Goal: Information Seeking & Learning: Learn about a topic

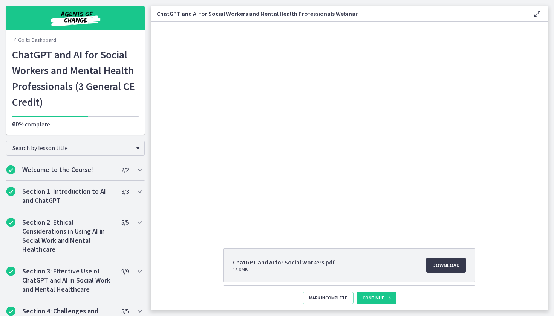
scroll to position [321, 0]
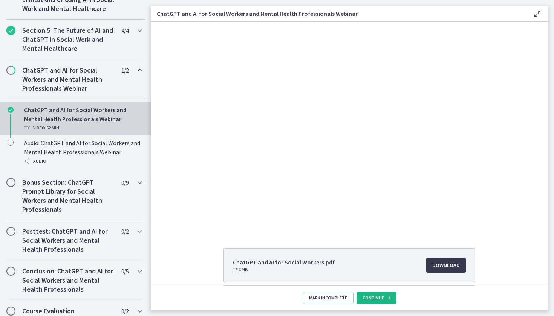
click at [365, 301] on button "Continue" at bounding box center [376, 298] width 40 height 12
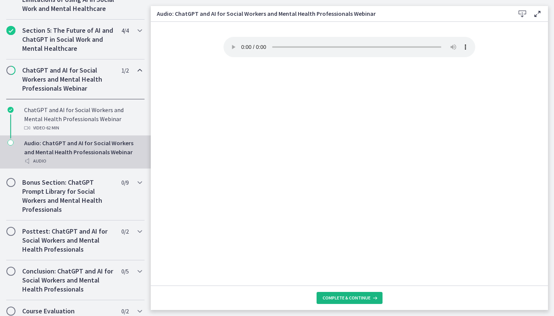
click at [347, 299] on span "Complete & continue" at bounding box center [346, 298] width 48 height 6
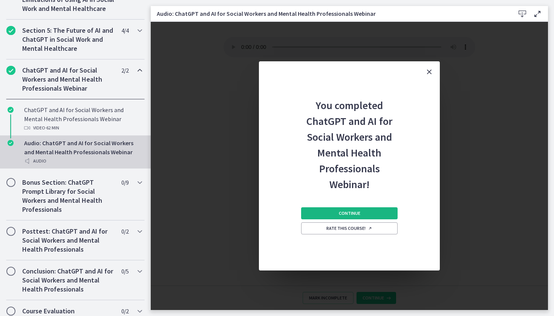
click at [346, 211] on span "Continue" at bounding box center [349, 214] width 21 height 6
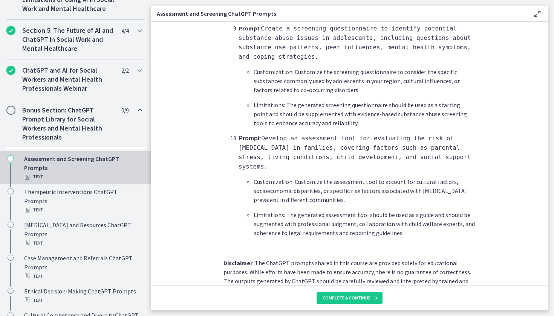
scroll to position [1127, 0]
click at [353, 302] on button "Complete & continue" at bounding box center [349, 298] width 66 height 12
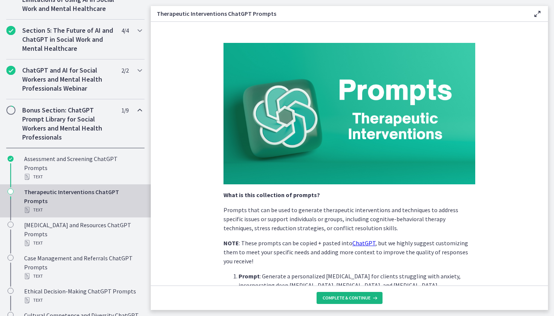
click at [338, 301] on span "Complete & continue" at bounding box center [346, 298] width 48 height 6
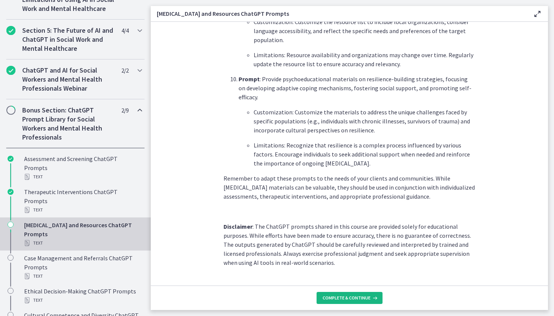
scroll to position [1001, 0]
click at [336, 298] on span "Complete & continue" at bounding box center [346, 298] width 48 height 6
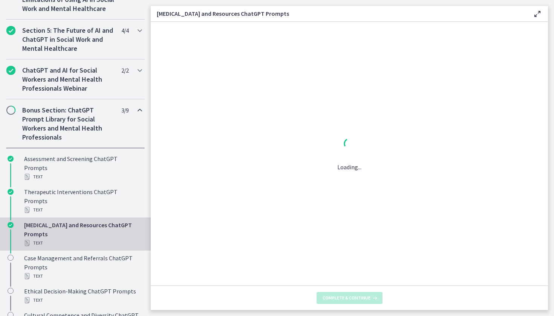
scroll to position [0, 0]
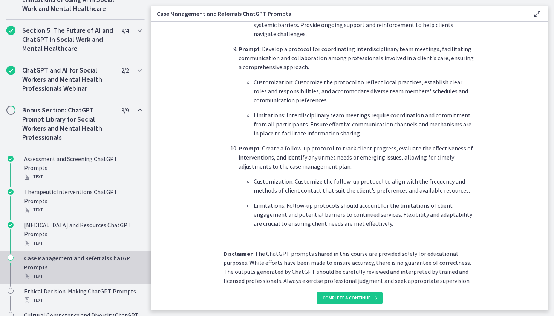
scroll to position [977, 0]
click at [337, 312] on main "Case Management and Referrals ChatGPT Prompts Enable fullscreen What is this co…" at bounding box center [352, 158] width 403 height 316
click at [337, 300] on span "Complete & continue" at bounding box center [346, 298] width 48 height 6
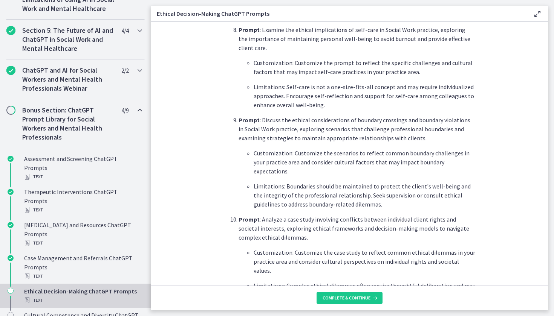
scroll to position [895, 0]
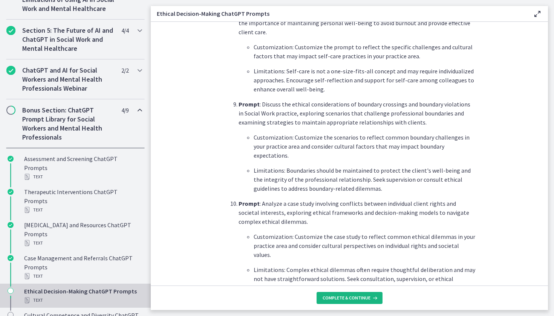
click at [353, 301] on span "Complete & continue" at bounding box center [346, 298] width 48 height 6
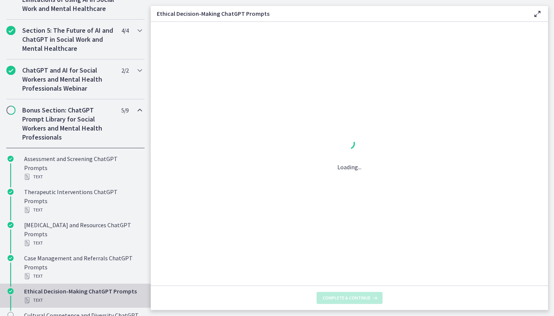
scroll to position [0, 0]
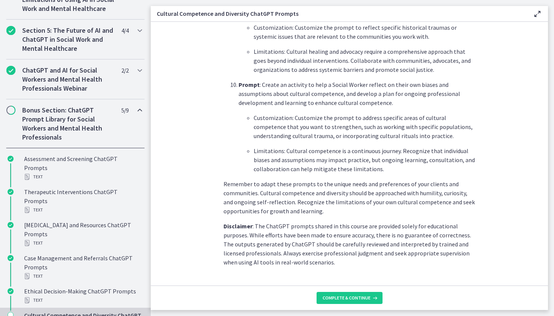
scroll to position [1050, 0]
click at [344, 295] on span "Complete & continue" at bounding box center [346, 298] width 48 height 6
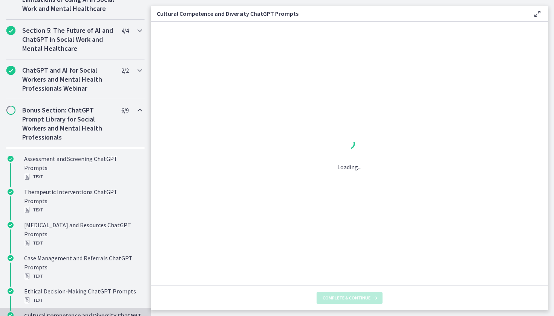
scroll to position [0, 0]
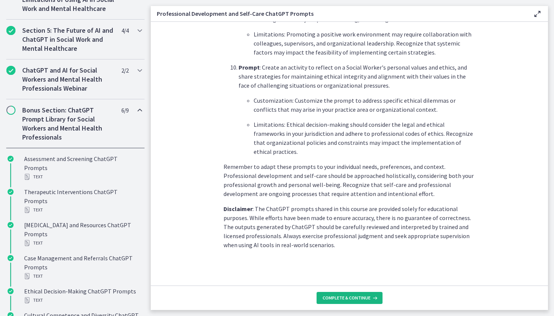
scroll to position [1068, 0]
click at [335, 295] on span "Complete & continue" at bounding box center [346, 298] width 48 height 6
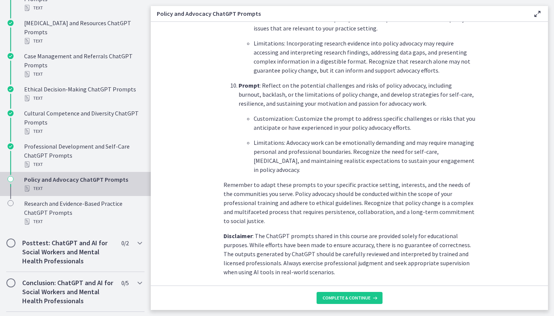
scroll to position [523, 0]
click at [351, 292] on footer "Complete & continue" at bounding box center [349, 298] width 397 height 24
click at [349, 298] on span "Complete & continue" at bounding box center [346, 298] width 48 height 6
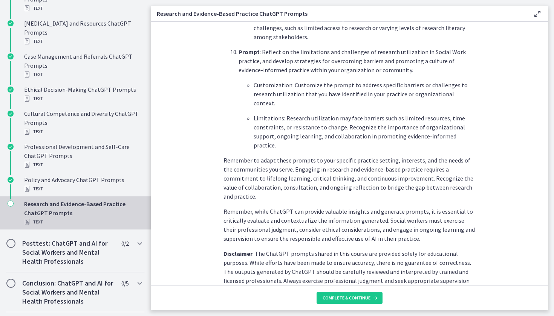
scroll to position [1119, 0]
click at [361, 296] on span "Complete & continue" at bounding box center [346, 298] width 48 height 6
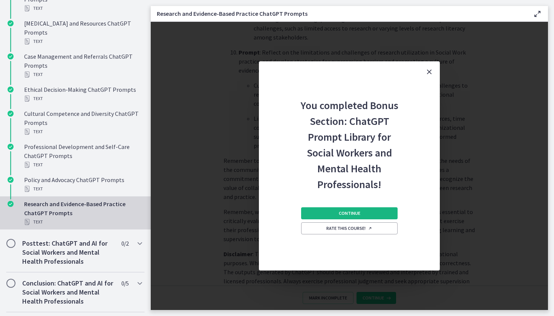
click at [363, 214] on button "Continue" at bounding box center [349, 213] width 96 height 12
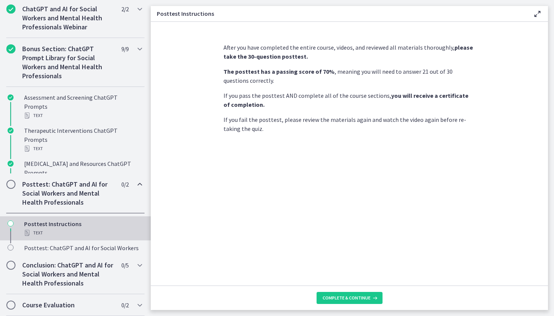
scroll to position [318, 0]
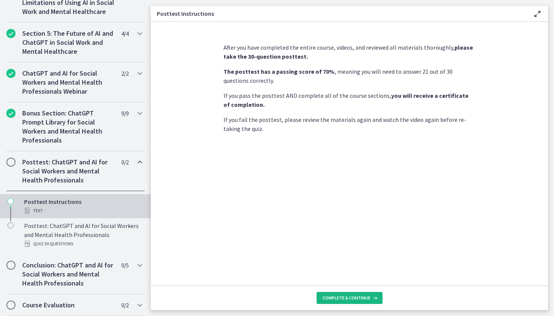
click at [358, 294] on button "Complete & continue" at bounding box center [349, 298] width 66 height 12
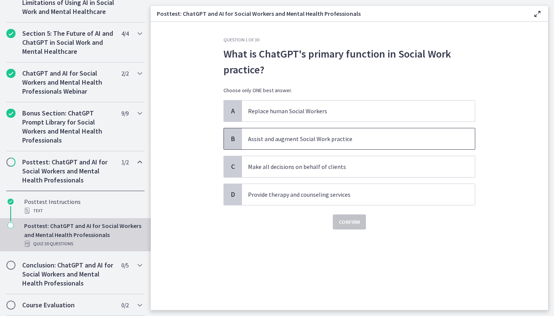
click at [357, 149] on span "Assist and augment Social Work practice" at bounding box center [358, 138] width 233 height 21
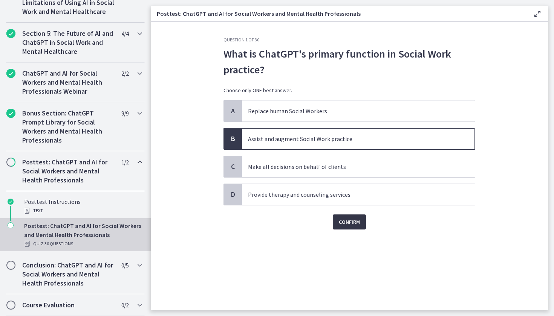
click at [353, 226] on span "Confirm" at bounding box center [349, 222] width 21 height 9
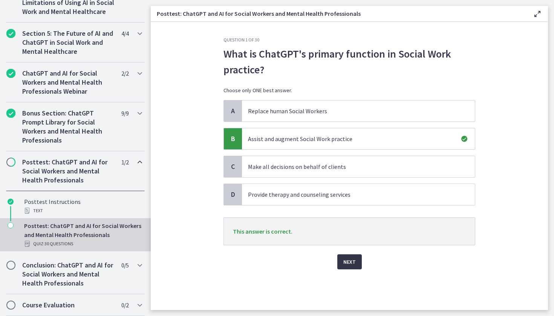
click at [345, 268] on button "Next" at bounding box center [349, 262] width 24 height 15
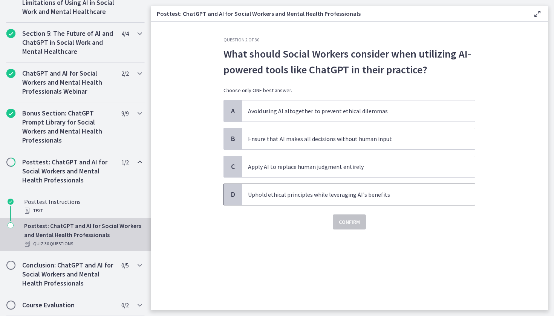
click at [307, 201] on span "Uphold ethical principles while leveraging AI's benefits" at bounding box center [358, 194] width 233 height 21
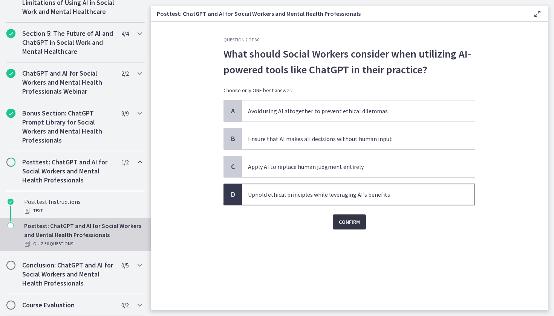
click at [349, 225] on span "Confirm" at bounding box center [349, 222] width 21 height 9
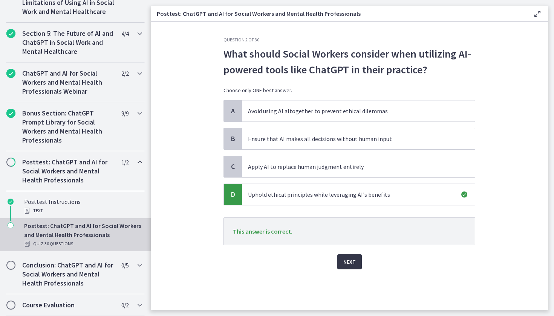
click at [341, 258] on button "Next" at bounding box center [349, 262] width 24 height 15
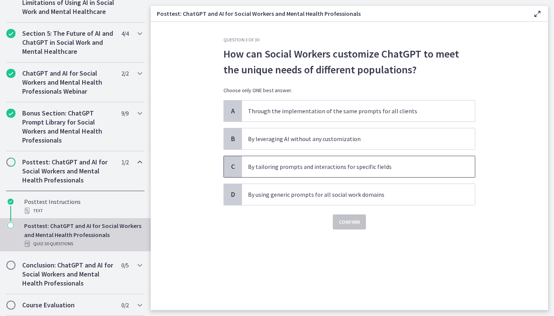
click at [354, 172] on span "By tailoring prompts and interactions for specific fields" at bounding box center [358, 166] width 233 height 21
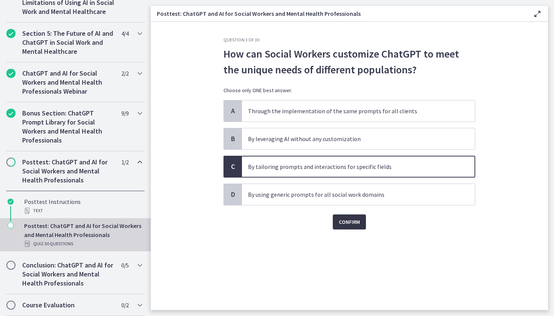
click at [351, 226] on span "Confirm" at bounding box center [349, 222] width 21 height 9
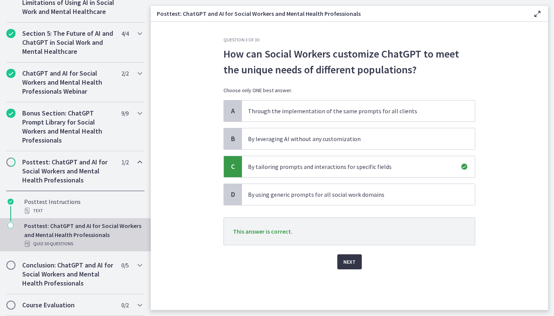
click at [347, 258] on span "Next" at bounding box center [349, 262] width 12 height 9
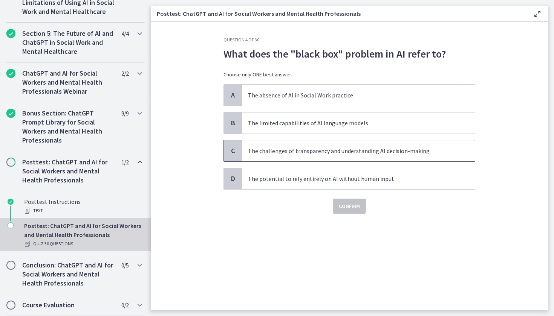
click at [330, 153] on p "The challenges of transparency and understanding AI decision-making" at bounding box center [351, 150] width 206 height 9
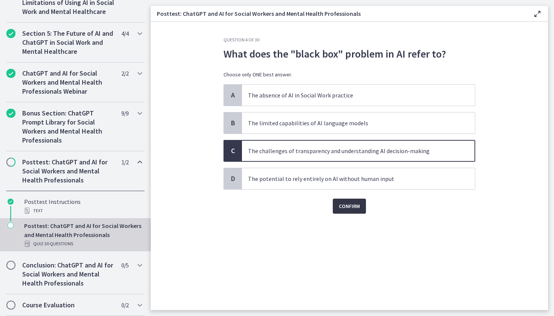
click at [350, 210] on span "Confirm" at bounding box center [349, 206] width 21 height 9
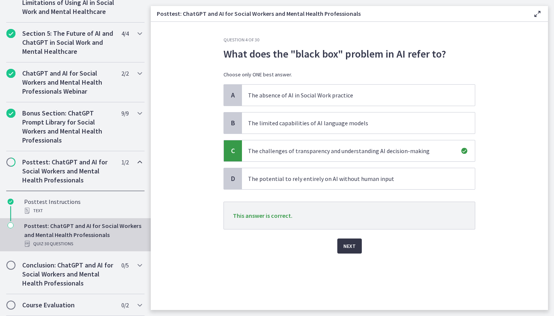
click at [350, 244] on span "Next" at bounding box center [349, 246] width 12 height 9
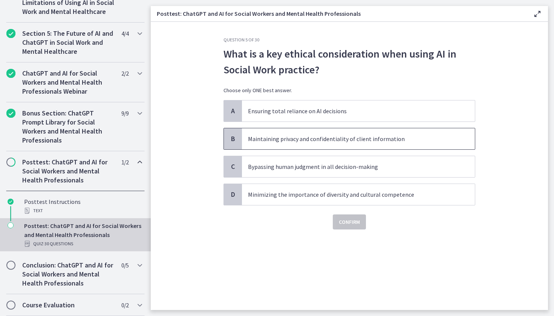
click at [292, 137] on p "Maintaining privacy and confidentiality of client information" at bounding box center [351, 138] width 206 height 9
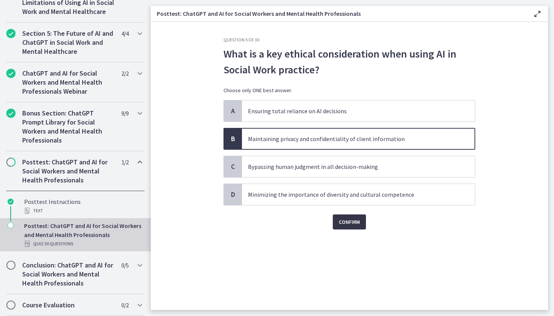
click at [345, 226] on span "Confirm" at bounding box center [349, 222] width 21 height 9
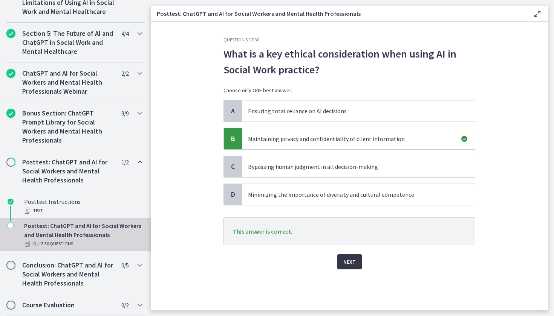
click at [351, 260] on span "Next" at bounding box center [349, 262] width 12 height 9
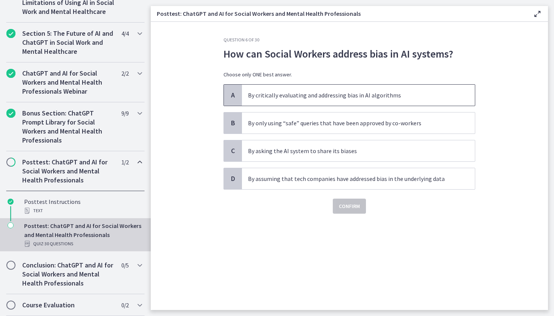
click at [380, 96] on p "By critically evaluating and addressing bias in AI algorithms" at bounding box center [351, 95] width 206 height 9
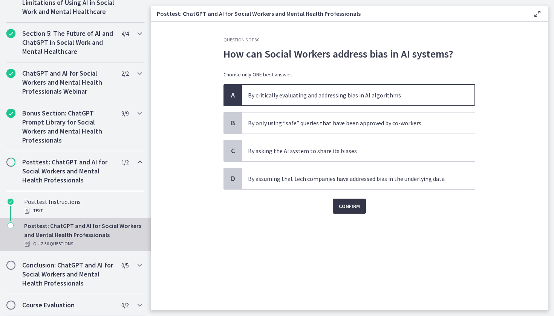
click at [360, 210] on button "Confirm" at bounding box center [349, 206] width 33 height 15
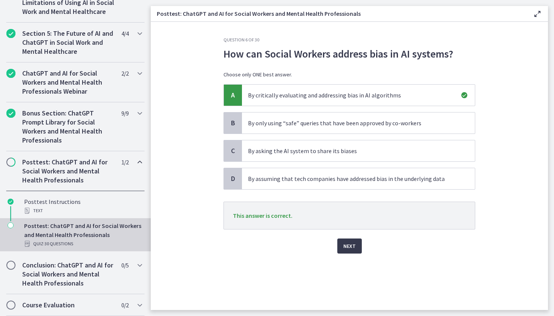
click at [353, 256] on div "Question 6 of 30 How can Social Workers address bias in AI systems? Choose only…" at bounding box center [349, 173] width 264 height 273
click at [352, 251] on button "Next" at bounding box center [349, 246] width 24 height 15
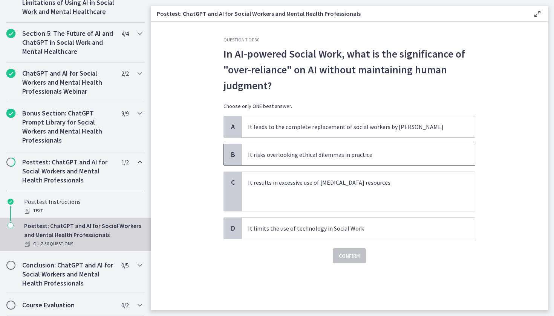
click at [389, 160] on span "It risks overlooking ethical dilemmas in practice" at bounding box center [358, 154] width 233 height 21
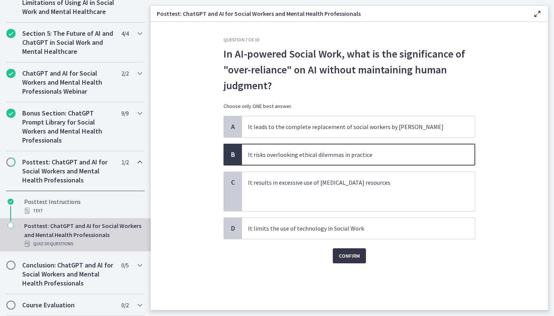
click at [355, 258] on span "Confirm" at bounding box center [349, 256] width 21 height 9
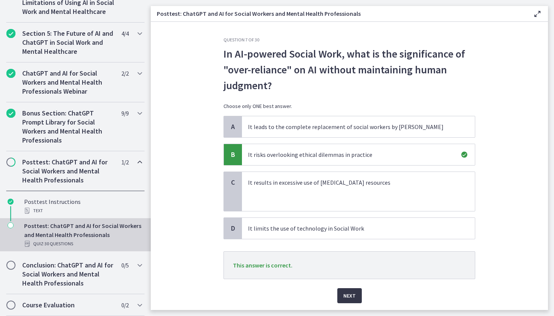
click at [350, 298] on span "Next" at bounding box center [349, 295] width 12 height 9
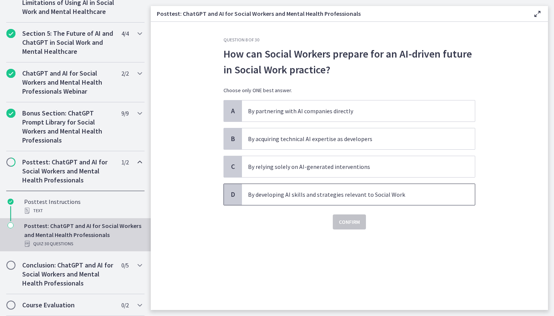
click at [386, 200] on span "By developing AI skills and strategies relevant to Social Work" at bounding box center [358, 194] width 233 height 21
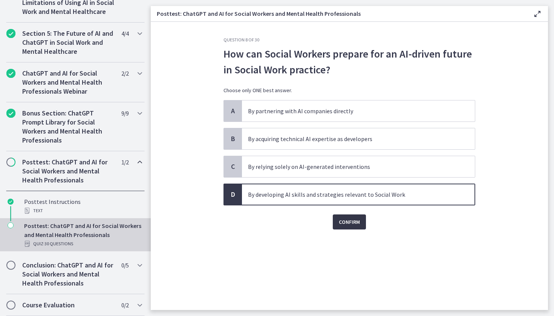
click at [356, 223] on span "Confirm" at bounding box center [349, 222] width 21 height 9
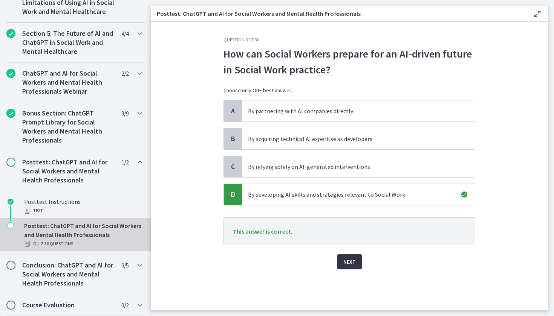
click at [359, 262] on button "Next" at bounding box center [349, 262] width 24 height 15
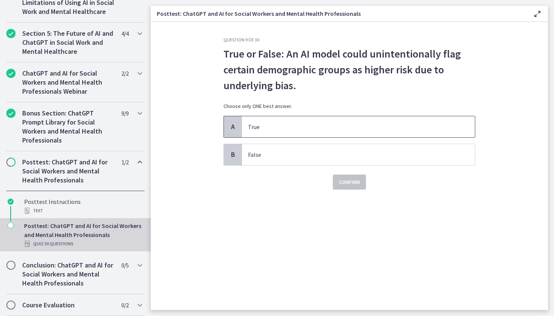
click at [343, 129] on p "True" at bounding box center [351, 126] width 206 height 9
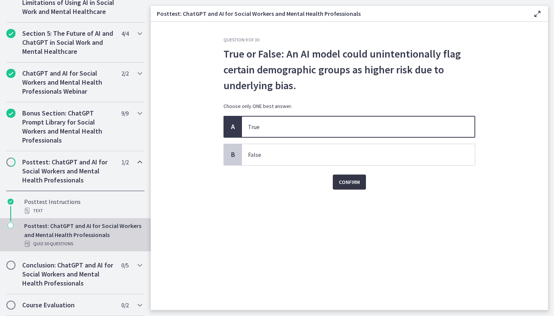
click at [342, 183] on span "Confirm" at bounding box center [349, 182] width 21 height 9
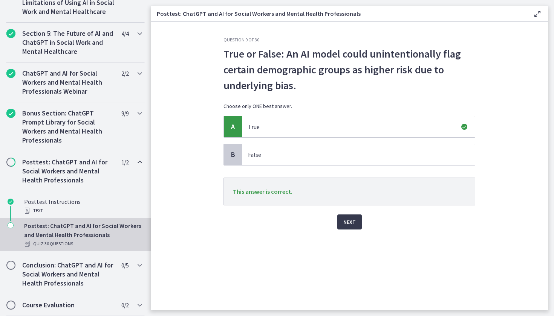
click at [352, 230] on div "Question 9 of 30 True or False: An AI model could unintentionally flag certain …" at bounding box center [349, 173] width 264 height 273
click at [351, 219] on span "Next" at bounding box center [349, 222] width 12 height 9
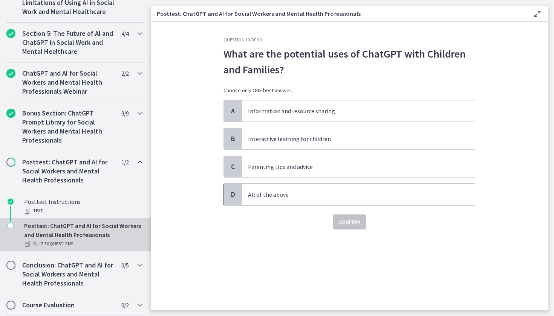
click at [325, 188] on span "All of the above" at bounding box center [358, 194] width 233 height 21
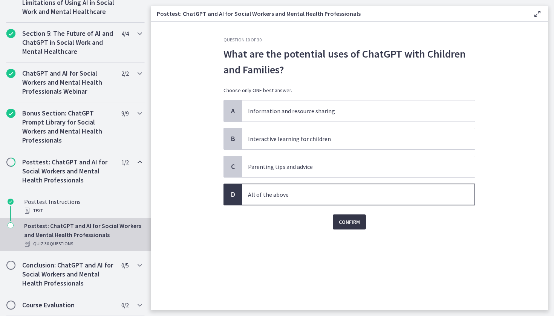
click at [351, 228] on button "Confirm" at bounding box center [349, 222] width 33 height 15
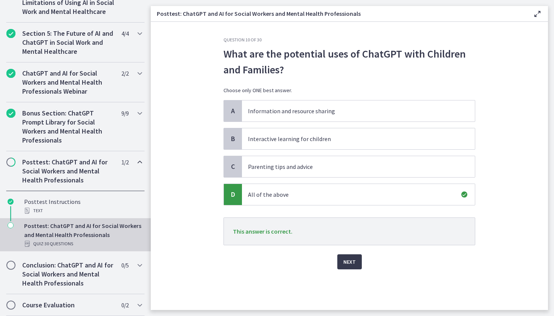
click at [346, 270] on div "Question 10 of 30 What are the potential uses of ChatGPT with Children and Fami…" at bounding box center [349, 173] width 264 height 273
click at [346, 263] on span "Next" at bounding box center [349, 262] width 12 height 9
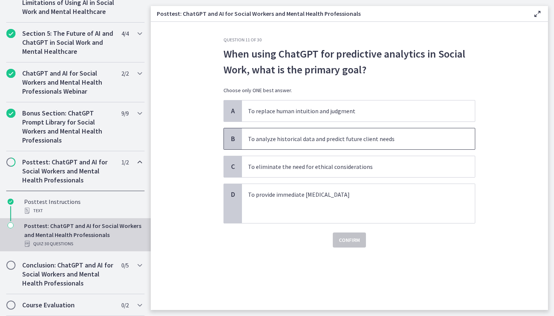
click at [368, 149] on span "To analyze historical data and predict future client needs" at bounding box center [358, 138] width 233 height 21
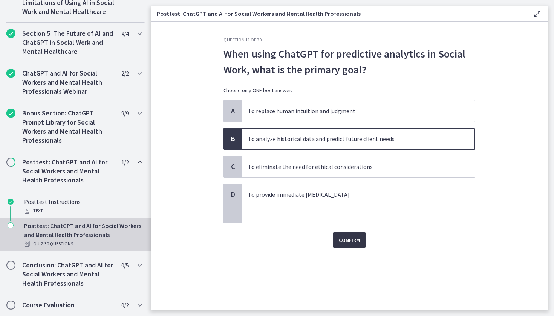
click at [345, 235] on button "Confirm" at bounding box center [349, 240] width 33 height 15
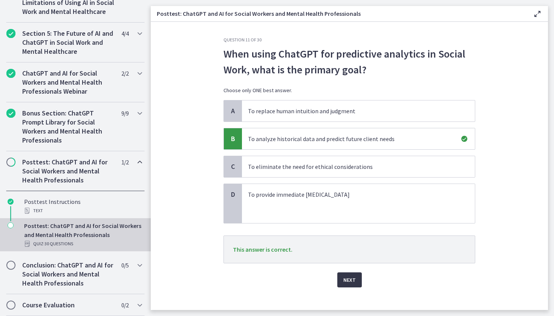
click at [340, 287] on button "Next" at bounding box center [349, 280] width 24 height 15
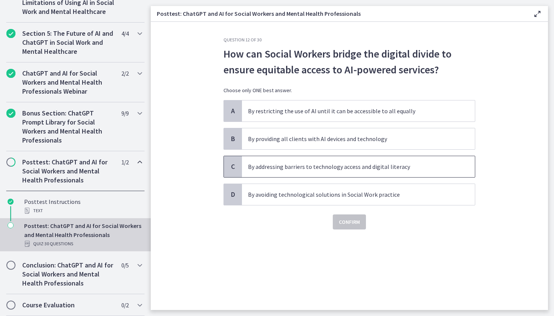
click at [303, 172] on span "By addressing barriers to technology access and digital literacy" at bounding box center [358, 166] width 233 height 21
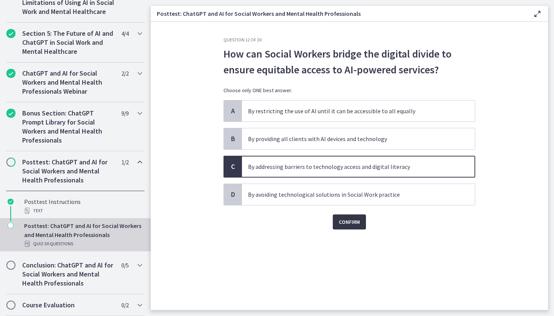
click at [348, 221] on span "Confirm" at bounding box center [349, 222] width 21 height 9
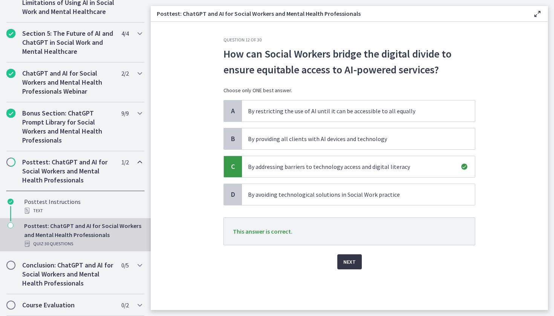
click at [355, 264] on button "Next" at bounding box center [349, 262] width 24 height 15
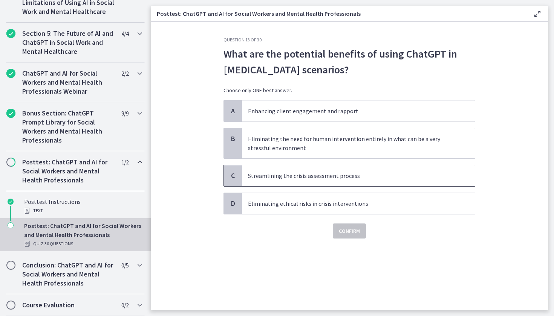
click at [360, 185] on span "Streamlining the crisis assessment process" at bounding box center [358, 175] width 233 height 21
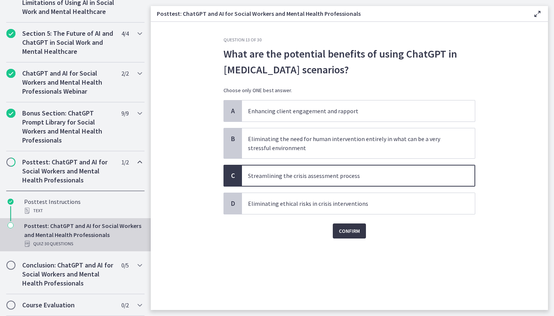
click at [349, 227] on span "Confirm" at bounding box center [349, 231] width 21 height 9
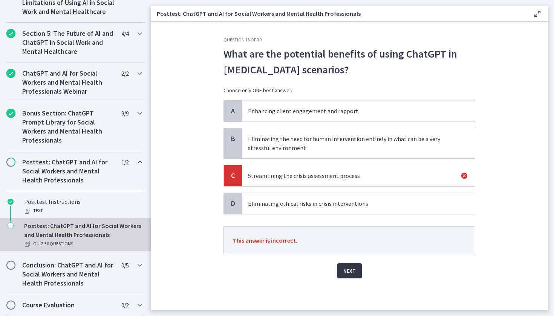
click at [348, 274] on span "Next" at bounding box center [349, 271] width 12 height 9
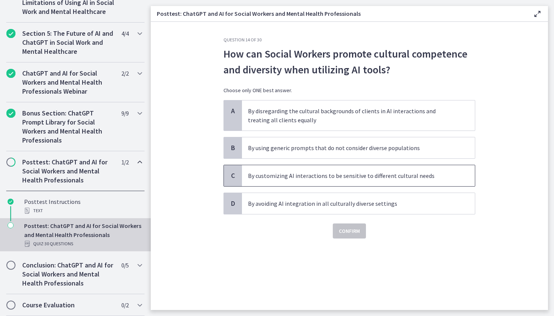
click at [308, 184] on span "By customizing AI interactions to be sensitive to different cultural needs" at bounding box center [358, 175] width 233 height 21
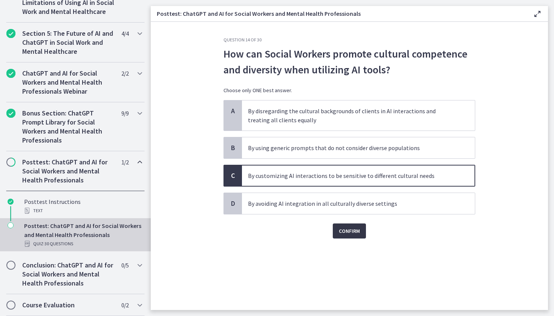
click at [336, 233] on button "Confirm" at bounding box center [349, 231] width 33 height 15
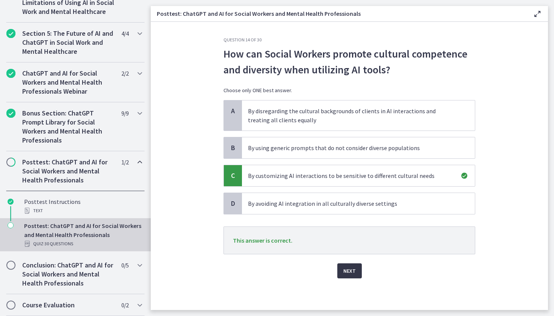
click at [344, 275] on span "Next" at bounding box center [349, 271] width 12 height 9
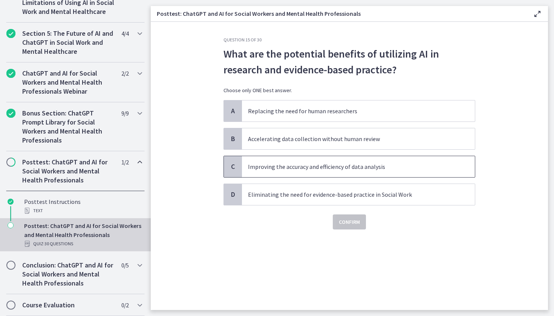
click at [344, 170] on p "Improving the accuracy and efficiency of data analysis" at bounding box center [351, 166] width 206 height 9
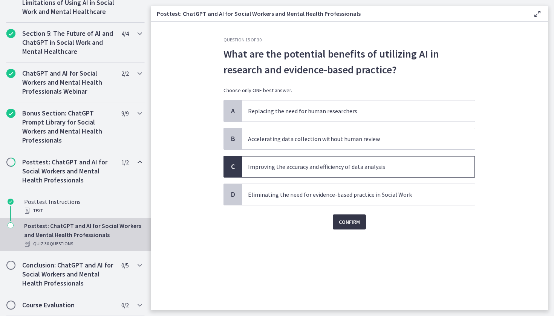
click at [348, 221] on span "Confirm" at bounding box center [349, 222] width 21 height 9
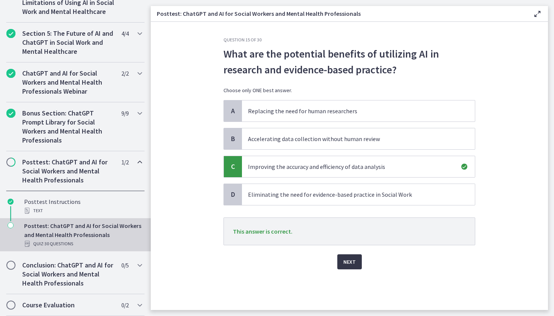
click at [346, 261] on span "Next" at bounding box center [349, 262] width 12 height 9
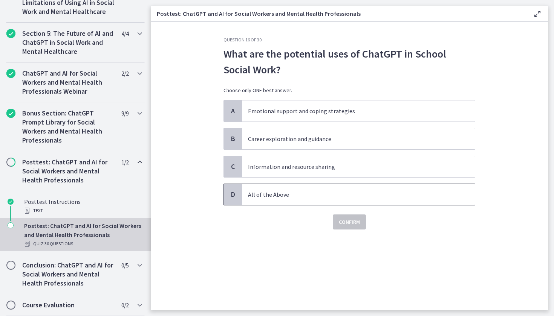
click at [346, 196] on p "All of the Above" at bounding box center [351, 194] width 206 height 9
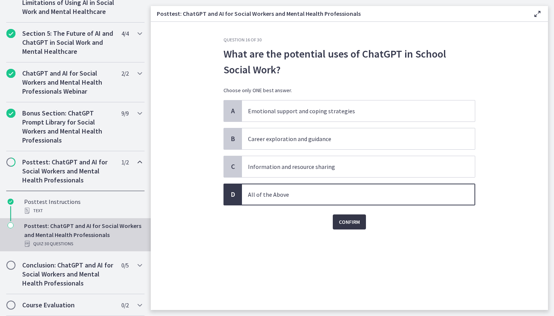
click at [353, 222] on span "Confirm" at bounding box center [349, 222] width 21 height 9
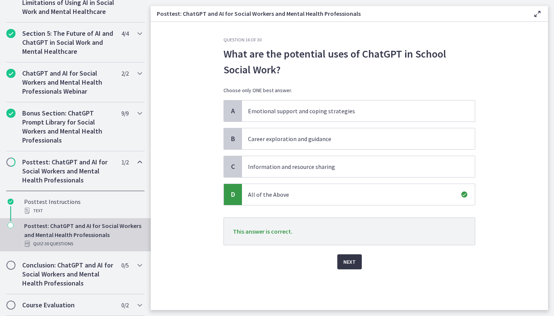
click at [353, 260] on span "Next" at bounding box center [349, 262] width 12 height 9
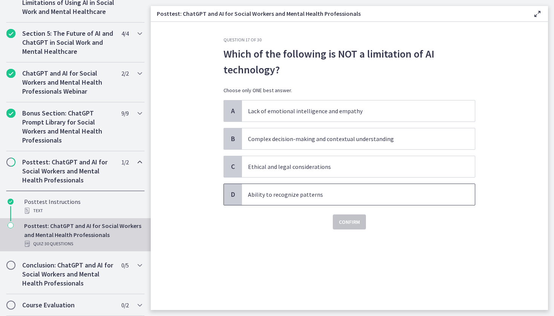
click at [388, 203] on span "Ability to recognize patterns" at bounding box center [358, 194] width 233 height 21
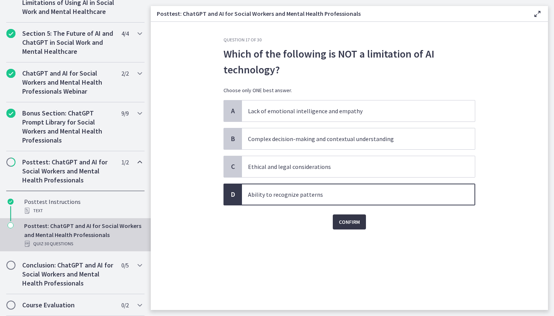
click at [357, 218] on span "Confirm" at bounding box center [349, 222] width 21 height 9
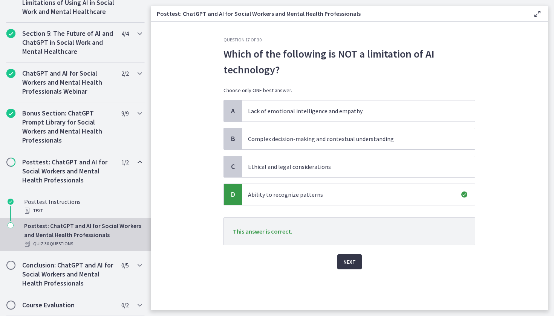
click at [355, 257] on button "Next" at bounding box center [349, 262] width 24 height 15
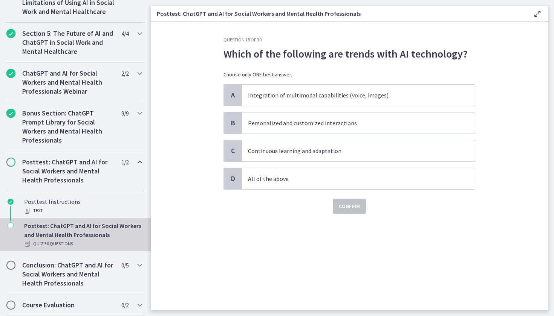
click at [291, 192] on div "Confirm" at bounding box center [349, 202] width 252 height 24
click at [291, 185] on span "All of the above" at bounding box center [358, 178] width 233 height 21
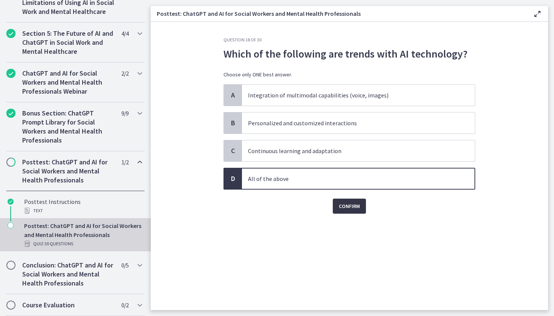
click at [333, 205] on button "Confirm" at bounding box center [349, 206] width 33 height 15
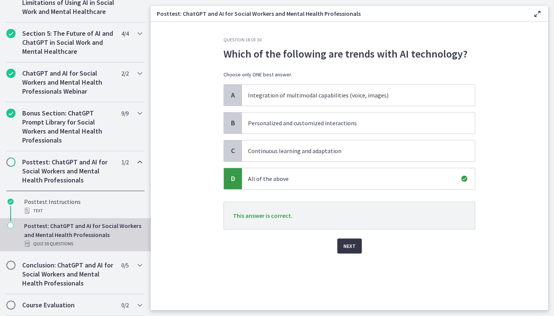
click at [355, 253] on button "Next" at bounding box center [349, 246] width 24 height 15
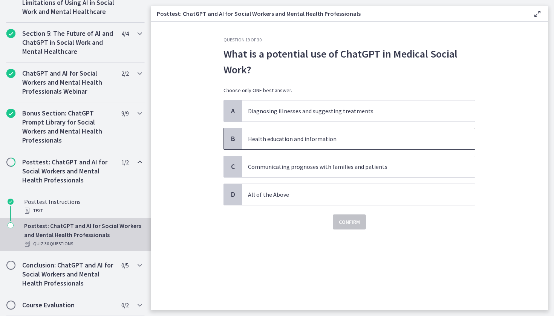
click at [308, 142] on p "Health education and information" at bounding box center [351, 138] width 206 height 9
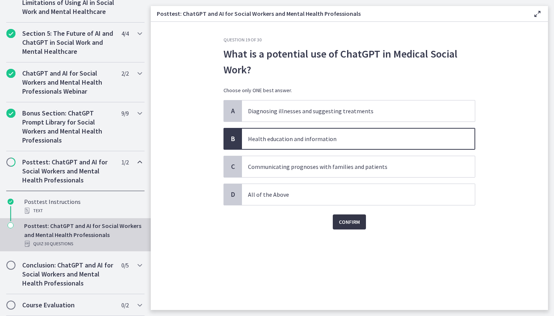
click at [342, 218] on span "Confirm" at bounding box center [349, 222] width 21 height 9
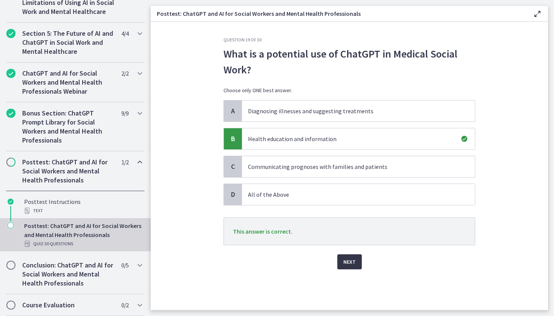
click at [354, 263] on span "Next" at bounding box center [349, 262] width 12 height 9
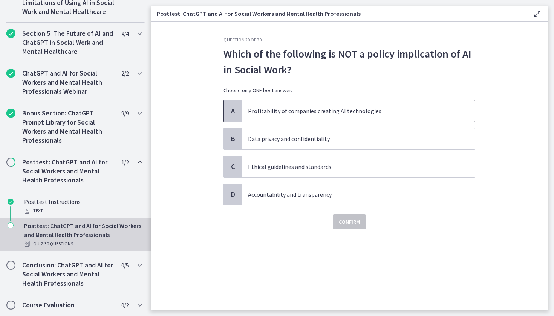
click at [295, 115] on p "Profitability of companies creating AI technologies" at bounding box center [351, 111] width 206 height 9
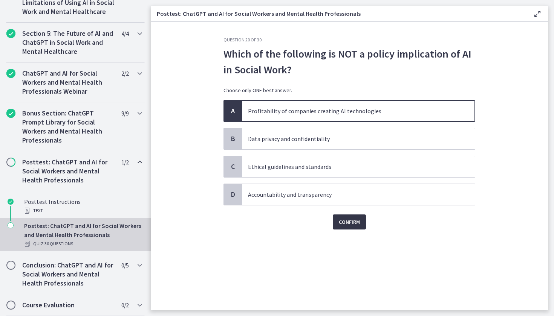
click at [343, 223] on span "Confirm" at bounding box center [349, 222] width 21 height 9
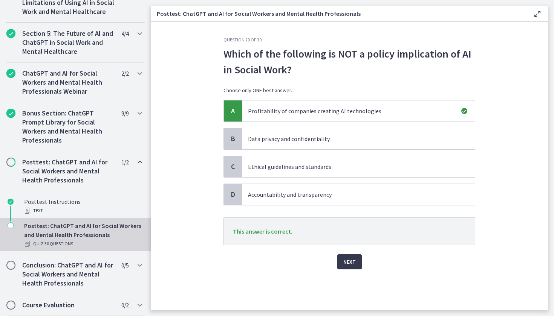
click at [351, 251] on div "Next" at bounding box center [349, 258] width 252 height 24
click at [351, 258] on span "Next" at bounding box center [349, 262] width 12 height 9
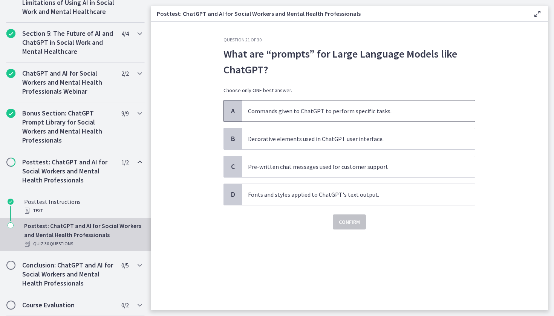
click at [259, 108] on p "Commands given to ChatGPT to perform specific tasks." at bounding box center [351, 111] width 206 height 9
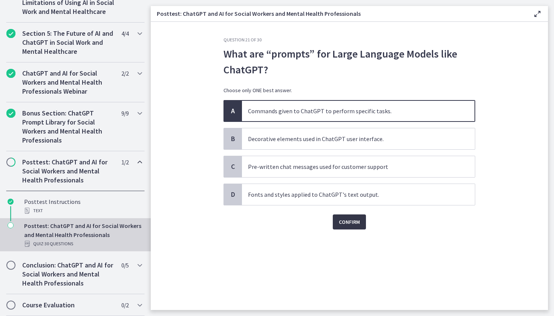
click at [350, 220] on span "Confirm" at bounding box center [349, 222] width 21 height 9
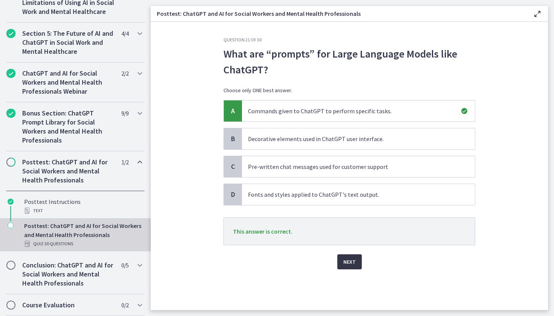
click at [355, 263] on button "Next" at bounding box center [349, 262] width 24 height 15
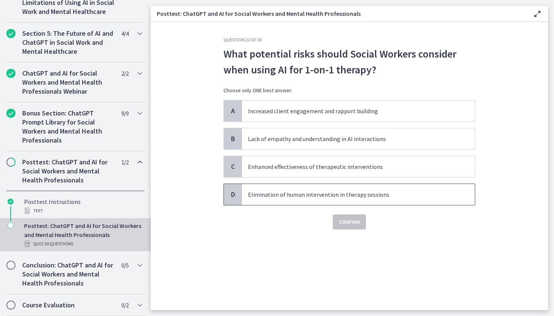
click at [319, 186] on span "Elimination of human intervention in therapy sessions" at bounding box center [358, 194] width 233 height 21
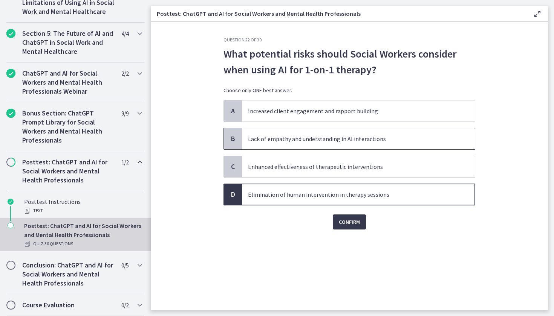
click at [315, 149] on div "B Lack of empathy and understanding in AI interactions" at bounding box center [349, 139] width 252 height 22
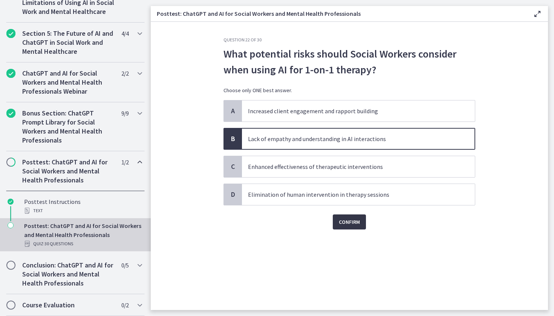
click at [357, 226] on span "Confirm" at bounding box center [349, 222] width 21 height 9
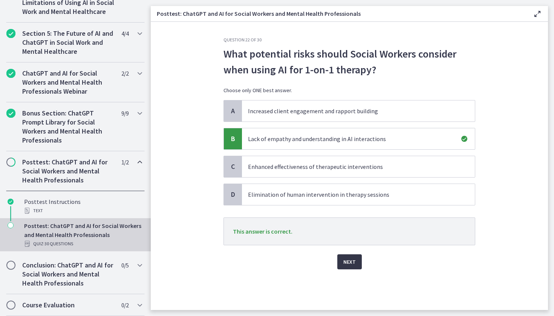
click at [354, 259] on span "Next" at bounding box center [349, 262] width 12 height 9
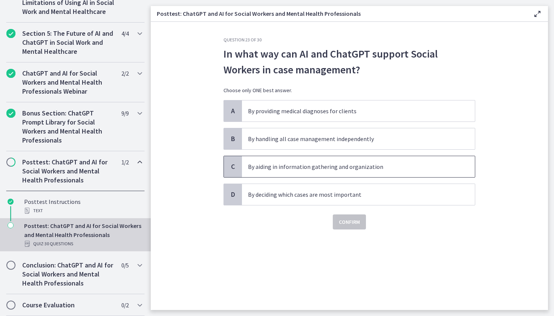
click at [309, 163] on p "By aiding in information gathering and organization" at bounding box center [351, 166] width 206 height 9
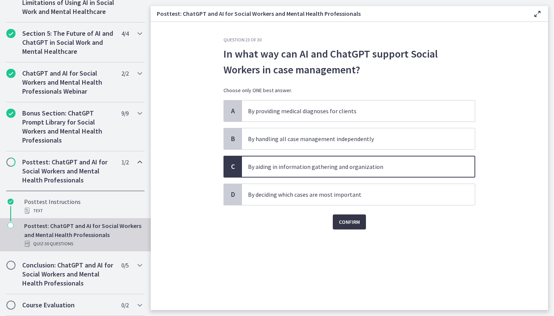
click at [341, 229] on button "Confirm" at bounding box center [349, 222] width 33 height 15
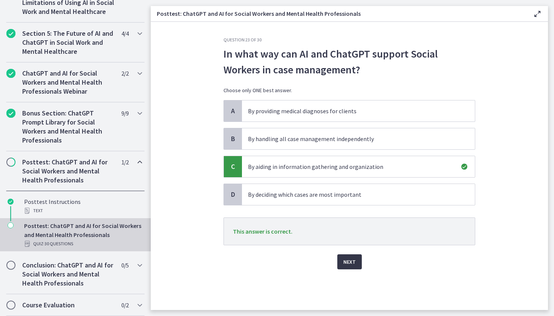
click at [354, 264] on span "Next" at bounding box center [349, 262] width 12 height 9
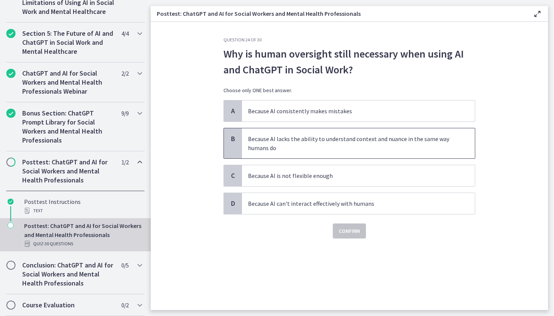
click at [357, 145] on p "Because AI lacks the ability to understand context and nuance in the same way h…" at bounding box center [351, 143] width 206 height 18
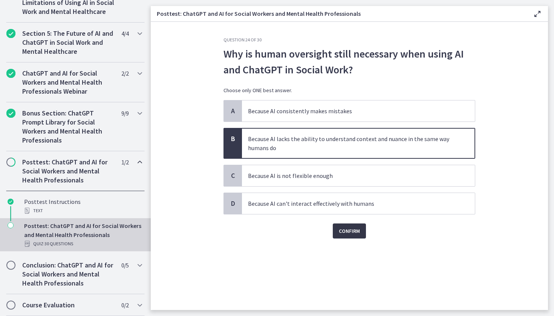
click at [352, 229] on span "Confirm" at bounding box center [349, 231] width 21 height 9
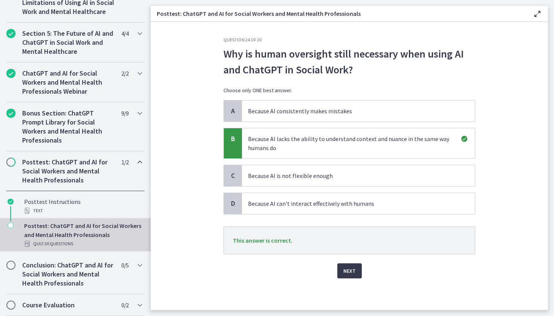
click at [356, 261] on div "Next" at bounding box center [349, 267] width 252 height 24
click at [353, 266] on button "Next" at bounding box center [349, 271] width 24 height 15
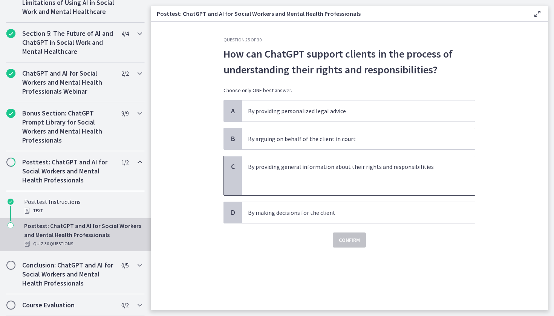
click at [345, 184] on p at bounding box center [351, 184] width 206 height 9
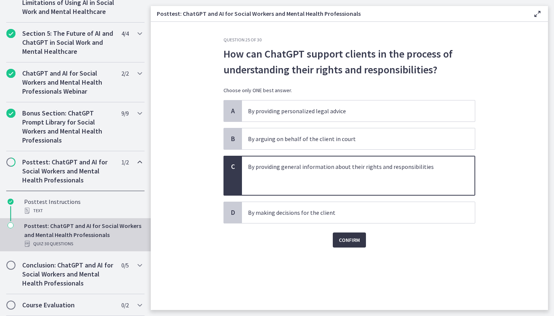
click at [346, 244] on span "Confirm" at bounding box center [349, 240] width 21 height 9
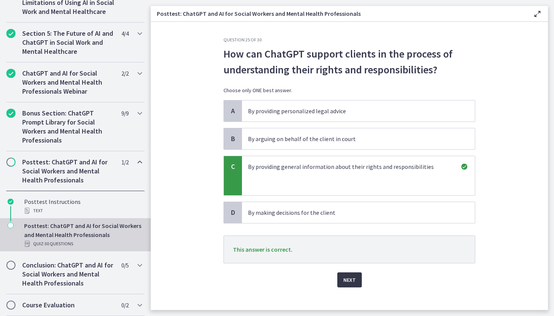
click at [351, 281] on span "Next" at bounding box center [349, 280] width 12 height 9
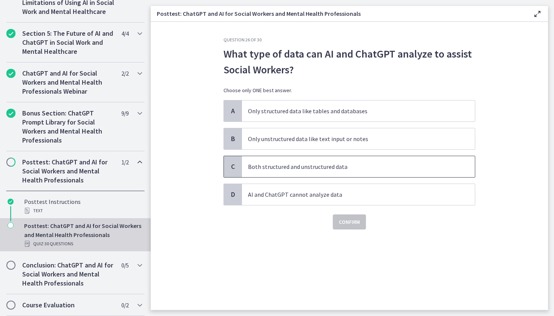
click at [365, 170] on p "Both structured and unstructured data" at bounding box center [351, 166] width 206 height 9
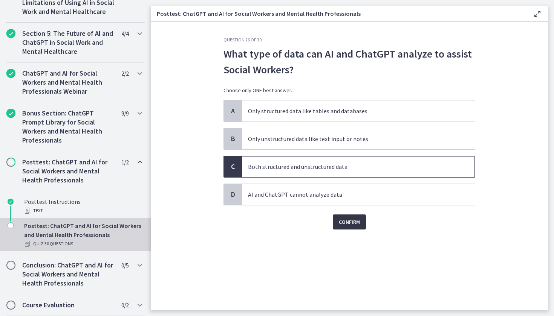
click at [356, 221] on span "Confirm" at bounding box center [349, 222] width 21 height 9
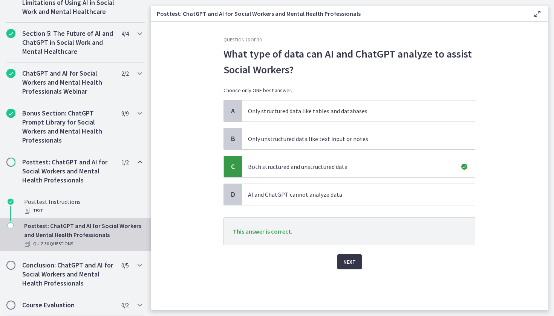
click at [356, 267] on button "Next" at bounding box center [349, 262] width 24 height 15
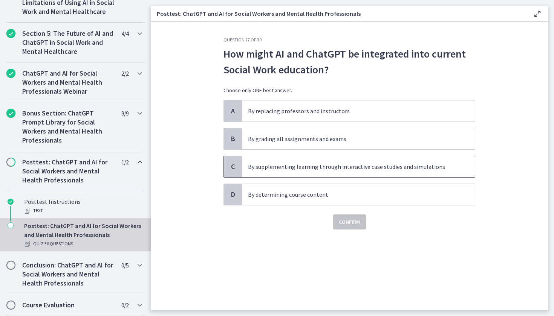
click at [361, 172] on span "By supplementing learning through interactive case studies and simulations" at bounding box center [358, 166] width 233 height 21
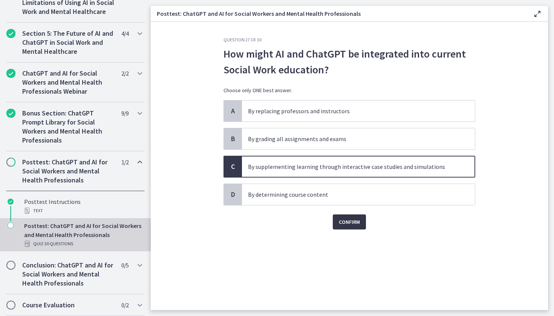
click at [350, 227] on button "Confirm" at bounding box center [349, 222] width 33 height 15
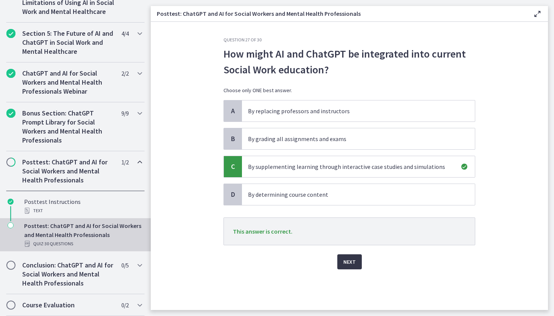
click at [348, 261] on span "Next" at bounding box center [349, 262] width 12 height 9
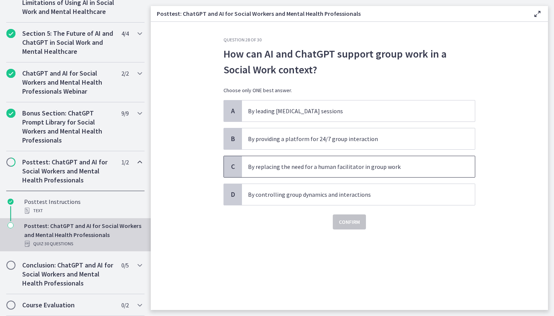
click at [320, 173] on span "By replacing the need for a human facilitator in group work" at bounding box center [358, 166] width 233 height 21
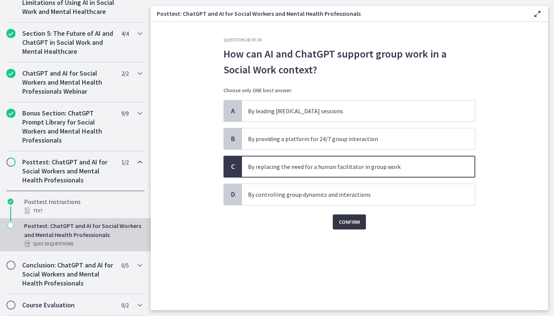
click at [348, 219] on span "Confirm" at bounding box center [349, 222] width 21 height 9
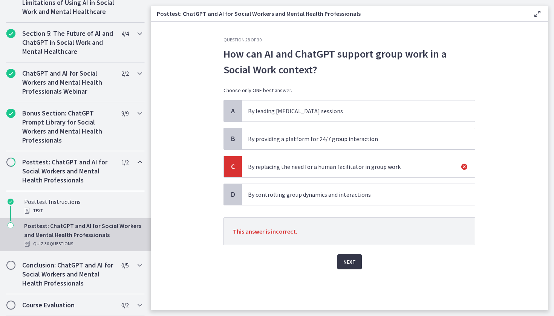
click at [349, 265] on span "Next" at bounding box center [349, 262] width 12 height 9
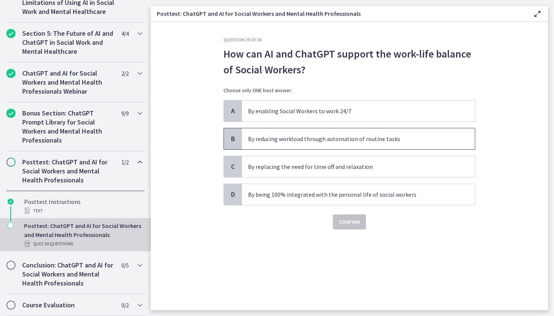
click at [292, 145] on span "By reducing workload through automation of routine tasks" at bounding box center [358, 138] width 233 height 21
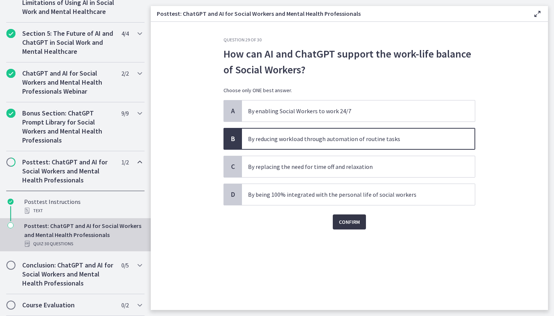
click at [339, 225] on span "Confirm" at bounding box center [349, 222] width 21 height 9
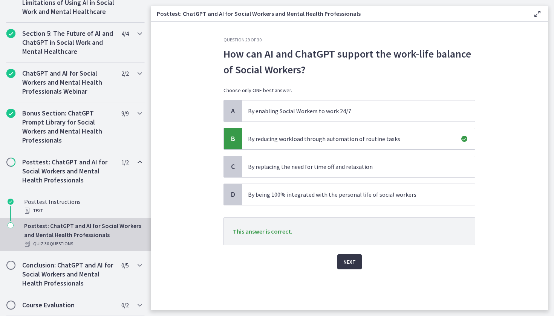
click at [355, 266] on span "Next" at bounding box center [349, 262] width 12 height 9
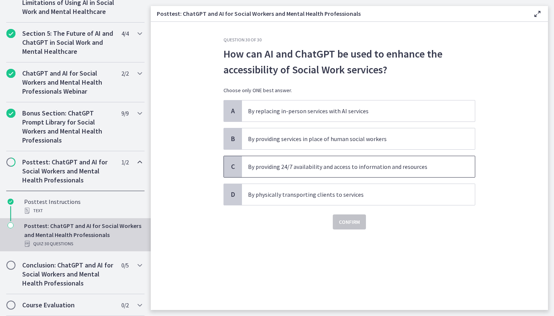
click at [321, 174] on span "By providing 24/7 availability and access to information and resources" at bounding box center [358, 166] width 233 height 21
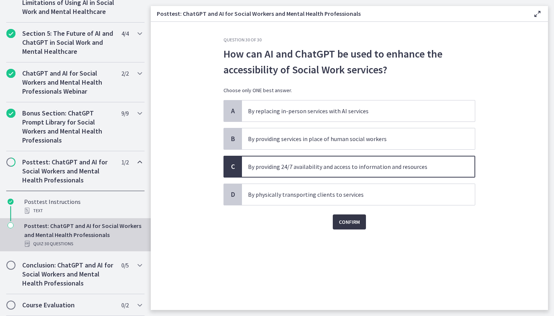
click at [351, 225] on span "Confirm" at bounding box center [349, 222] width 21 height 9
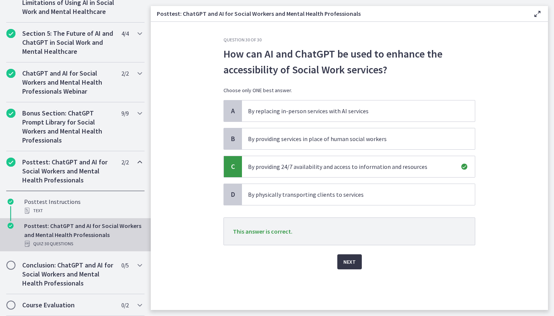
click at [355, 261] on button "Next" at bounding box center [349, 262] width 24 height 15
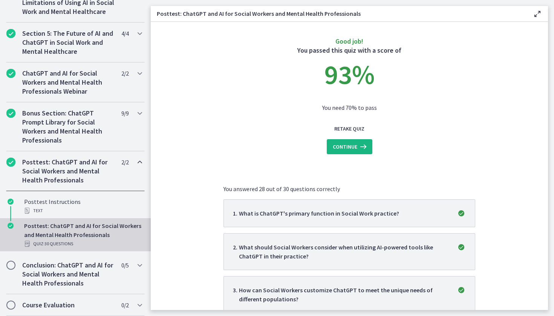
click at [358, 150] on icon at bounding box center [362, 146] width 11 height 9
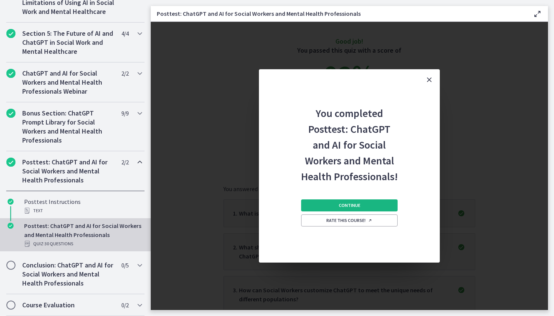
click at [360, 210] on button "Continue" at bounding box center [349, 206] width 96 height 12
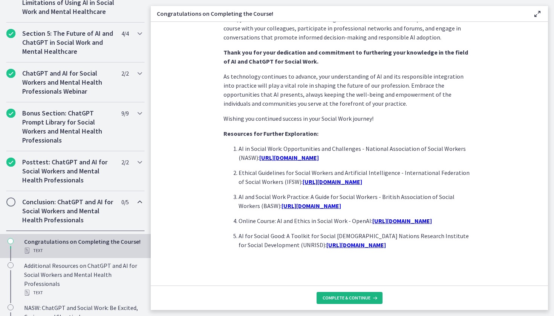
scroll to position [614, 0]
click at [348, 301] on button "Complete & continue" at bounding box center [349, 298] width 66 height 12
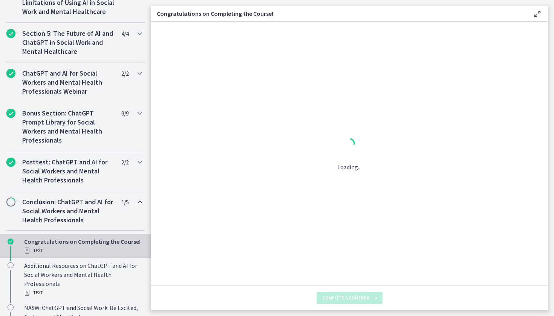
scroll to position [0, 0]
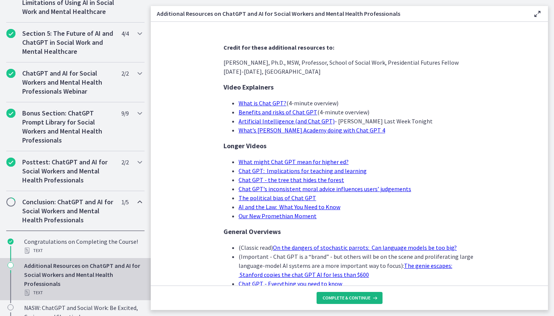
click at [357, 301] on span "Complete & continue" at bounding box center [346, 298] width 48 height 6
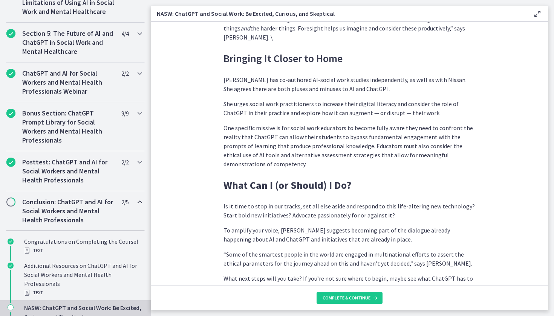
scroll to position [2088, 0]
click at [350, 299] on span "Complete & continue" at bounding box center [346, 298] width 48 height 6
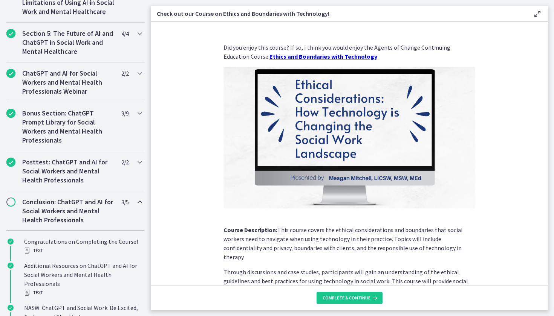
click at [350, 299] on span "Complete & continue" at bounding box center [346, 298] width 48 height 6
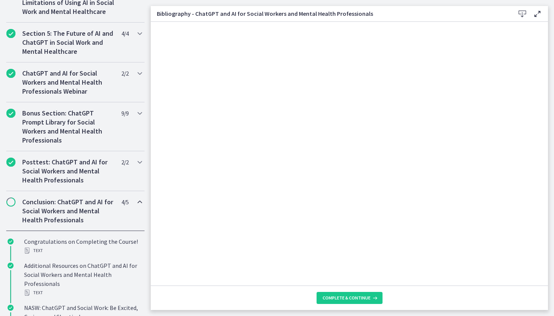
click at [350, 299] on span "Complete & continue" at bounding box center [346, 298] width 48 height 6
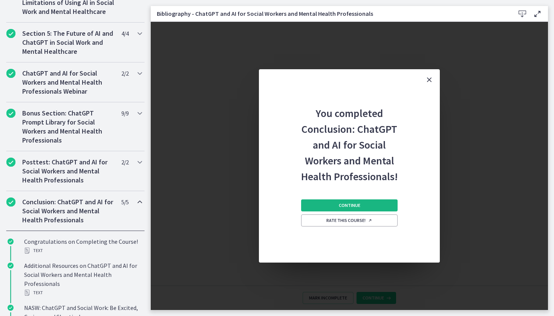
click at [339, 208] on span "Continue" at bounding box center [349, 206] width 21 height 6
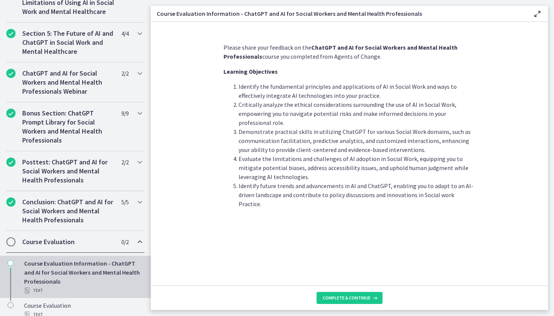
click at [348, 291] on footer "Complete & continue" at bounding box center [349, 298] width 397 height 24
click at [348, 296] on span "Complete & continue" at bounding box center [346, 298] width 48 height 6
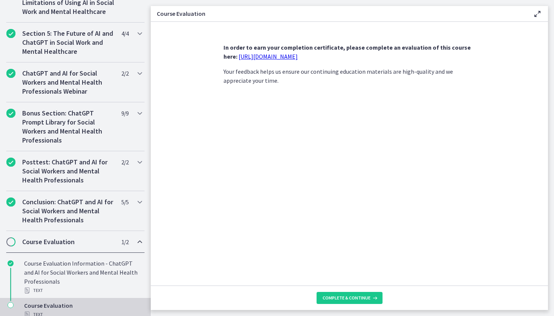
click at [348, 296] on span "Complete & continue" at bounding box center [346, 298] width 48 height 6
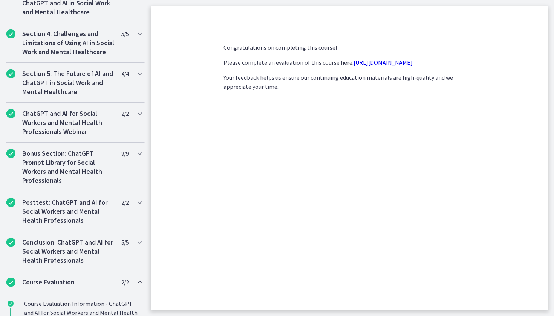
scroll to position [1, 0]
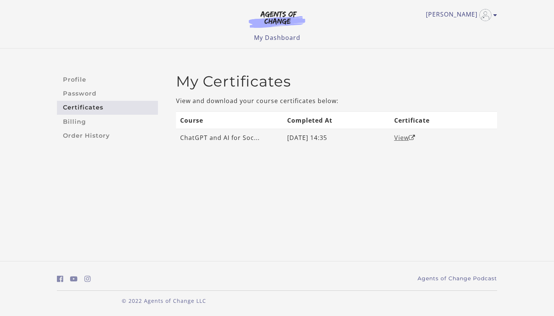
click at [403, 140] on link "View" at bounding box center [404, 138] width 21 height 8
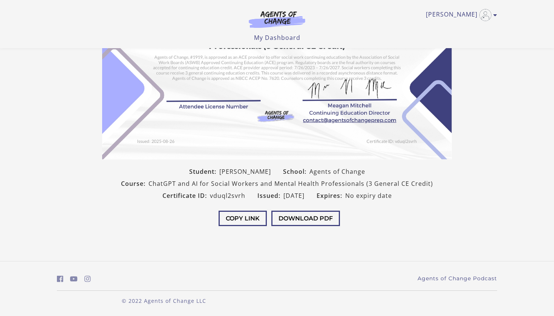
scroll to position [122, 0]
click at [317, 215] on button "Download PDF" at bounding box center [305, 218] width 69 height 15
drag, startPoint x: 342, startPoint y: 131, endPoint x: 508, endPoint y: 43, distance: 188.2
click at [508, 43] on body "Skip to main content Isaiah M My Account Support Sign Out Toggle menu Menu My D…" at bounding box center [277, 36] width 554 height 316
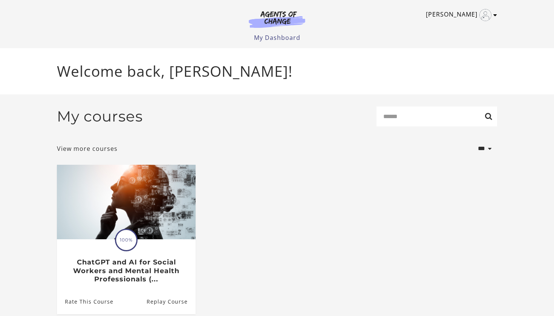
click at [496, 15] on icon "Toggle menu" at bounding box center [495, 15] width 4 height 6
click at [457, 52] on link "Sign Out" at bounding box center [465, 53] width 66 height 13
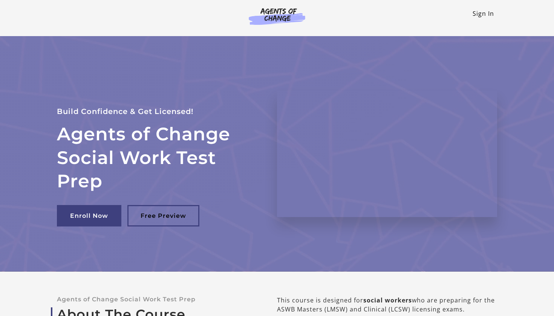
click at [490, 15] on link "Sign In" at bounding box center [482, 13] width 21 height 8
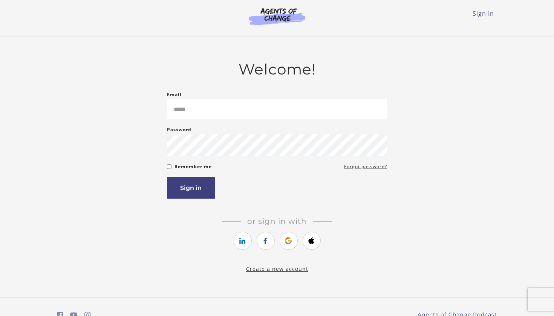
click at [226, 122] on form "Email Please enter a valid email address Password Password must be at least 8 c…" at bounding box center [277, 144] width 220 height 108
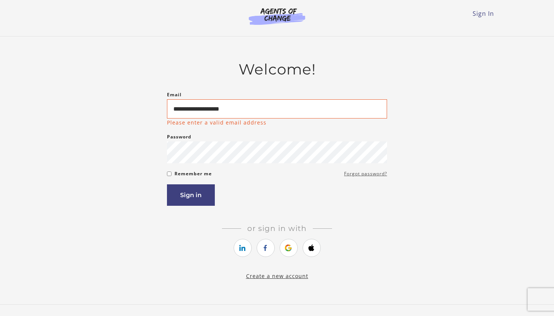
click at [381, 171] on form "**********" at bounding box center [277, 148] width 220 height 116
click at [285, 113] on input "**********" at bounding box center [277, 108] width 220 height 19
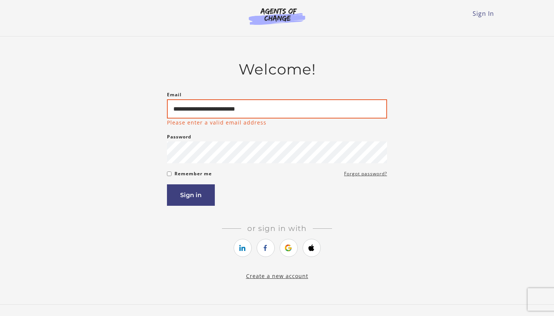
type input "**********"
click at [352, 173] on form "**********" at bounding box center [277, 148] width 220 height 116
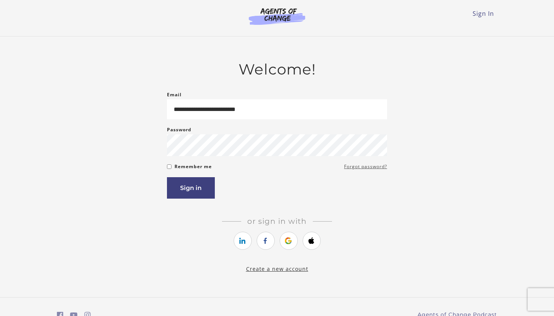
click at [362, 170] on link "Forgot password?" at bounding box center [365, 166] width 43 height 9
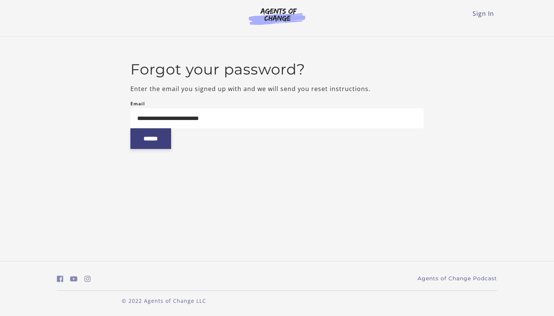
type input "**********"
click at [153, 145] on input "******" at bounding box center [150, 138] width 41 height 21
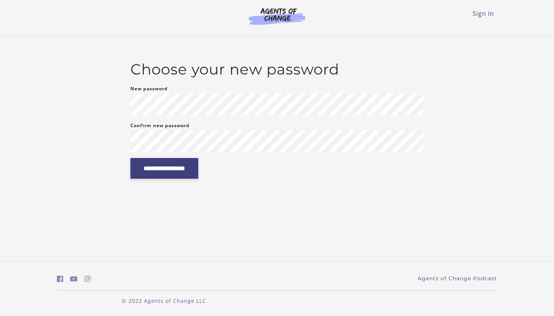
click at [188, 166] on input "**********" at bounding box center [164, 168] width 68 height 21
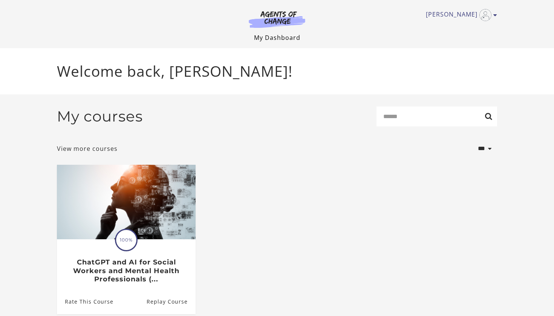
click at [295, 39] on link "My Dashboard" at bounding box center [277, 38] width 46 height 8
click at [469, 20] on link "[PERSON_NAME]" at bounding box center [459, 15] width 67 height 12
click at [290, 34] on link "My Dashboard" at bounding box center [277, 38] width 46 height 8
click at [284, 21] on img at bounding box center [277, 19] width 72 height 17
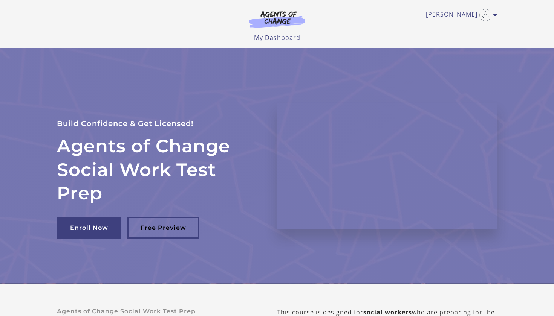
click at [281, 15] on img at bounding box center [277, 19] width 72 height 17
click at [494, 15] on icon "Toggle menu" at bounding box center [495, 15] width 4 height 6
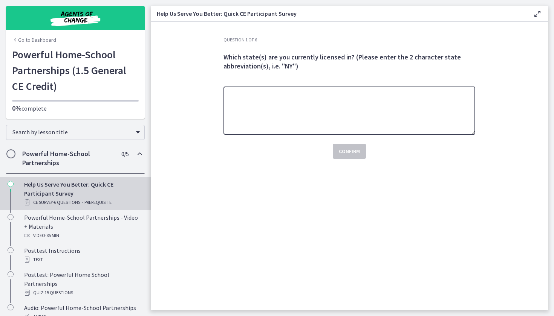
click at [285, 115] on textarea at bounding box center [349, 111] width 252 height 48
type textarea "**"
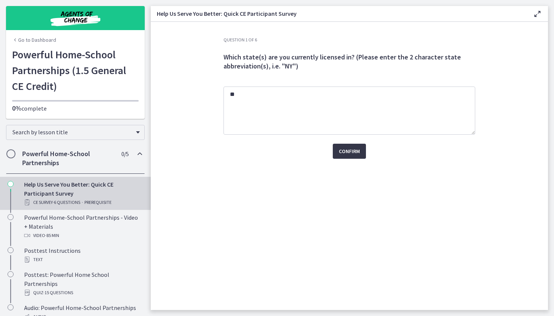
click at [351, 153] on span "Confirm" at bounding box center [349, 151] width 21 height 9
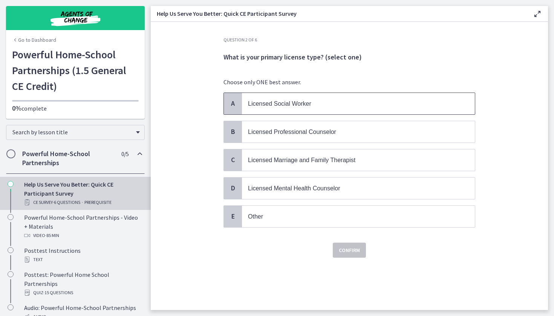
click at [351, 107] on p "Licensed Social Worker" at bounding box center [351, 103] width 206 height 9
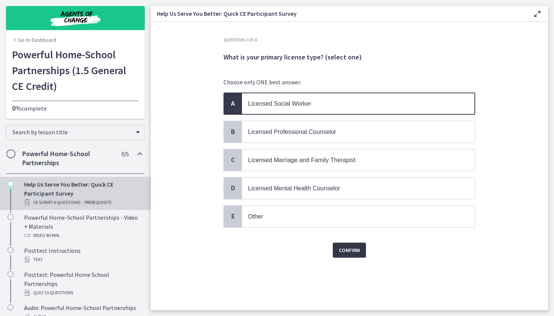
click at [357, 253] on span "Confirm" at bounding box center [349, 250] width 21 height 9
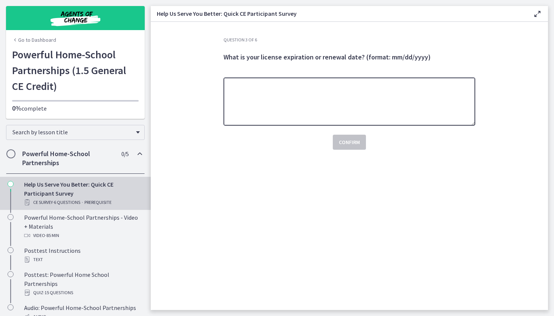
click at [337, 112] on textarea at bounding box center [349, 102] width 252 height 48
type textarea "**********"
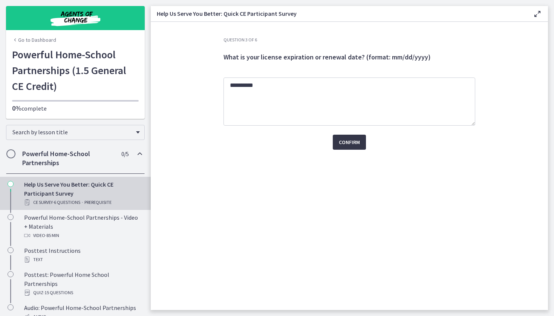
click at [340, 140] on span "Confirm" at bounding box center [349, 142] width 21 height 9
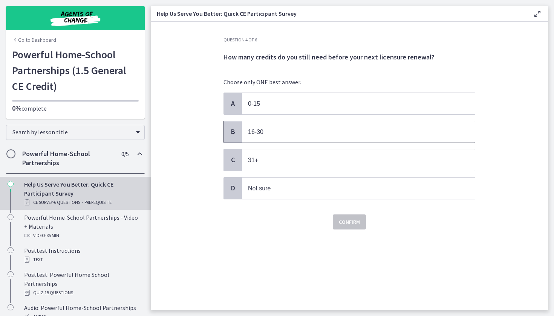
click at [295, 140] on span "16-30" at bounding box center [358, 131] width 233 height 21
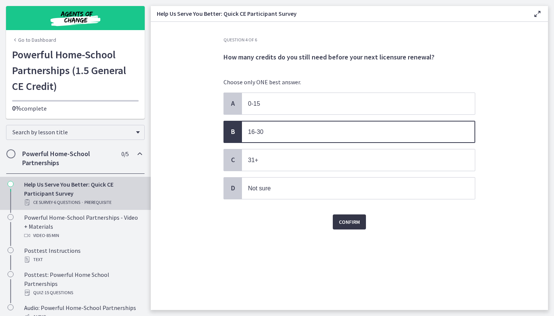
click at [360, 228] on button "Confirm" at bounding box center [349, 222] width 33 height 15
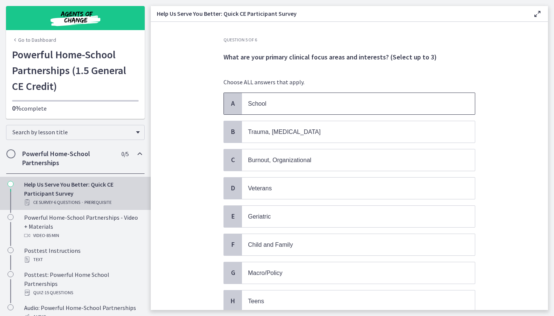
click at [326, 112] on span "School" at bounding box center [358, 103] width 233 height 21
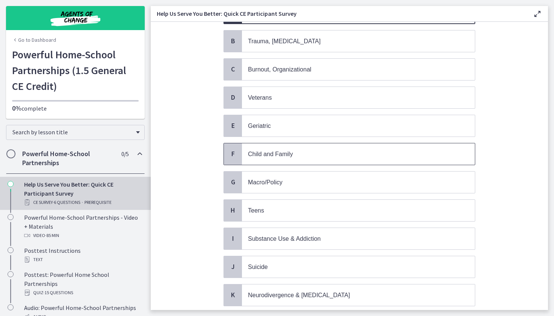
click at [325, 158] on p "Child and Family" at bounding box center [351, 153] width 206 height 9
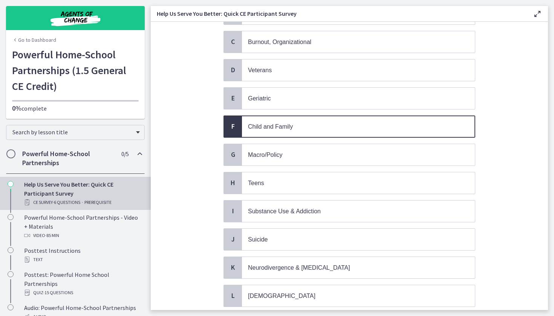
scroll to position [137, 0]
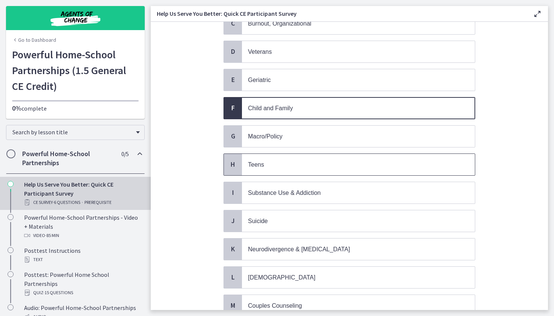
click at [324, 165] on p "Teens" at bounding box center [351, 164] width 206 height 9
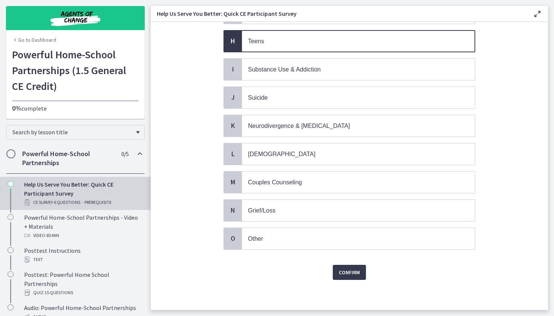
scroll to position [260, 0]
click at [339, 278] on button "Confirm" at bounding box center [349, 272] width 33 height 15
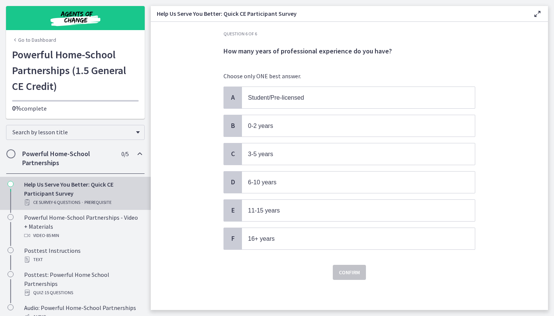
scroll to position [0, 0]
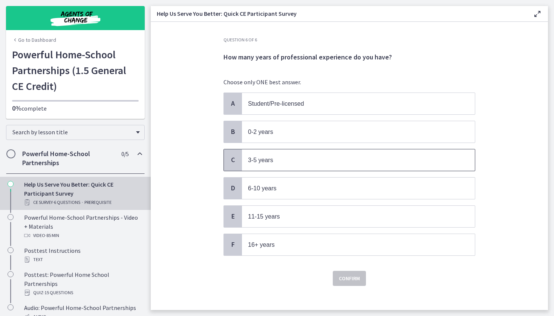
click at [313, 164] on p "3-5 years" at bounding box center [351, 160] width 206 height 9
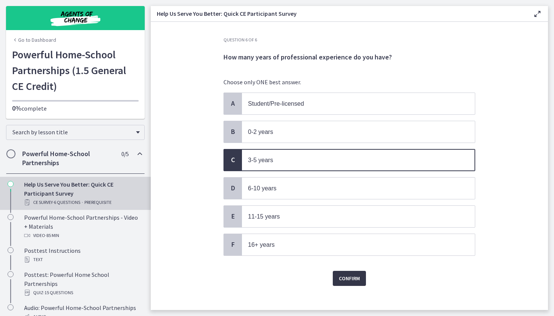
click at [341, 278] on span "Confirm" at bounding box center [349, 278] width 21 height 9
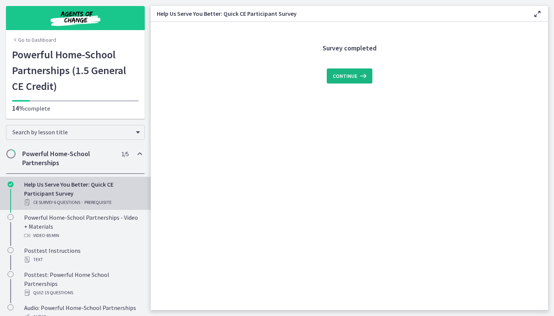
click at [351, 74] on span "Continue" at bounding box center [345, 76] width 24 height 9
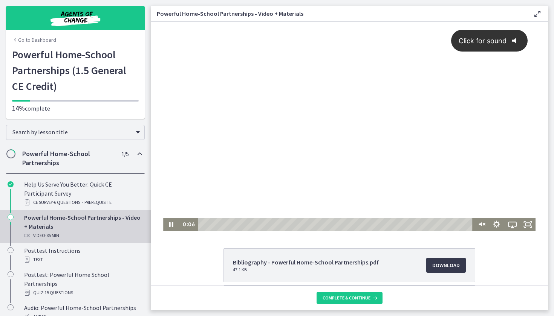
click at [497, 41] on span "Click for sound" at bounding box center [479, 41] width 55 height 8
click at [367, 97] on div at bounding box center [349, 126] width 372 height 209
click at [309, 127] on div at bounding box center [349, 126] width 372 height 209
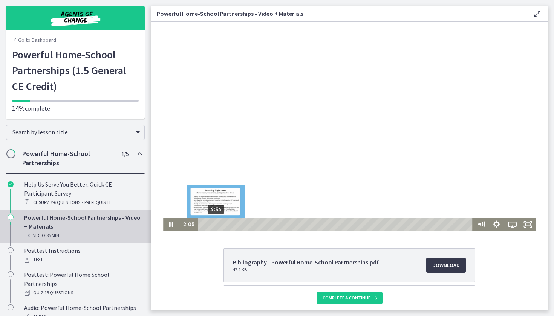
click at [216, 224] on div "4:34" at bounding box center [336, 224] width 268 height 13
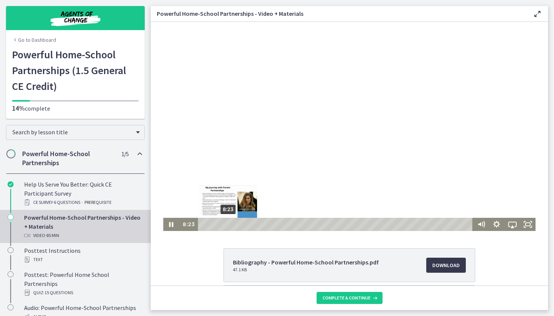
click at [228, 224] on div "8:23" at bounding box center [336, 224] width 268 height 13
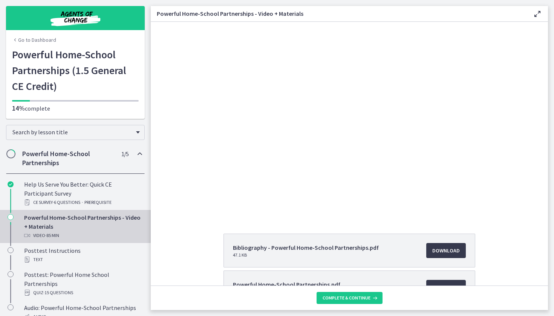
scroll to position [15, 0]
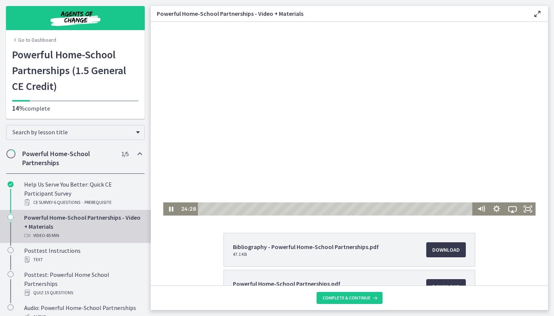
click at [351, 117] on div at bounding box center [349, 110] width 372 height 209
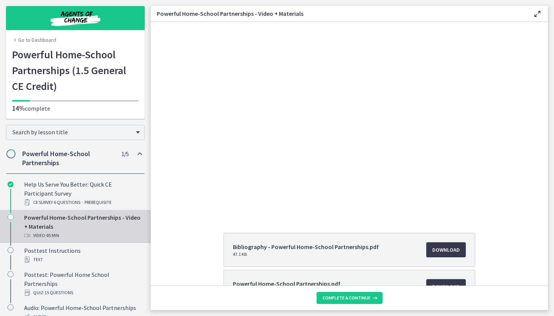
click at [351, 117] on div at bounding box center [349, 110] width 372 height 209
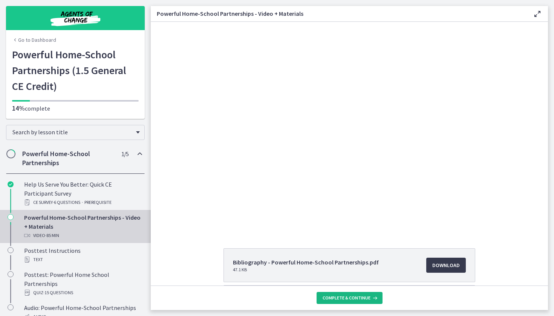
click at [342, 296] on span "Complete & continue" at bounding box center [346, 298] width 48 height 6
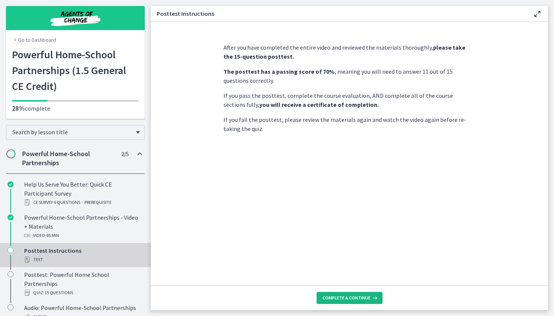
click at [342, 298] on span "Complete & continue" at bounding box center [346, 298] width 48 height 6
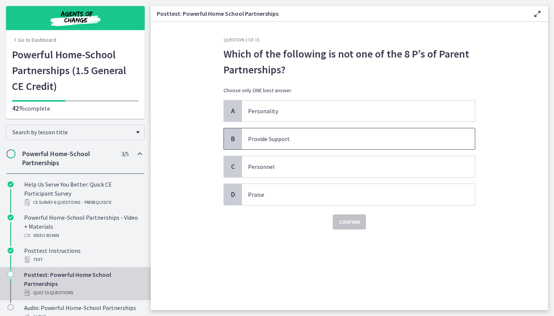
click at [331, 135] on p "Provide Support" at bounding box center [351, 138] width 206 height 9
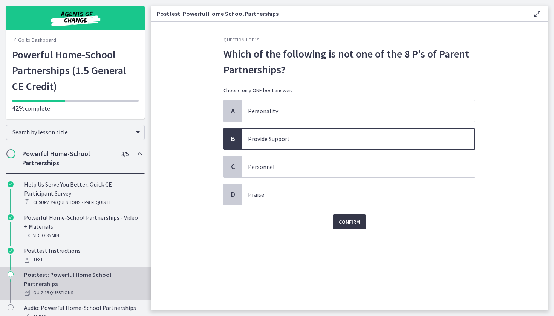
click at [349, 225] on span "Confirm" at bounding box center [349, 222] width 21 height 9
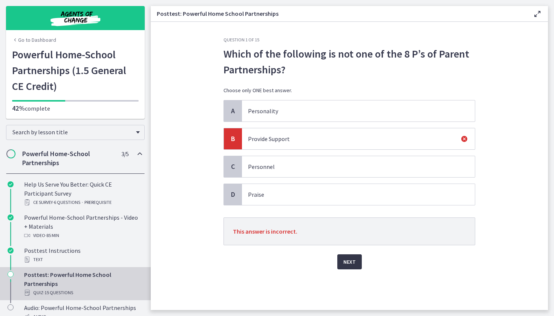
click at [349, 260] on span "Next" at bounding box center [349, 262] width 12 height 9
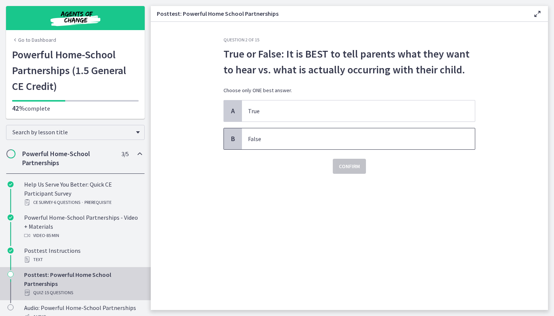
click at [309, 140] on p "False" at bounding box center [351, 138] width 206 height 9
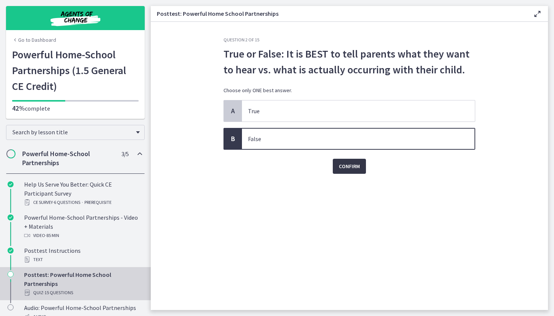
click at [350, 162] on span "Confirm" at bounding box center [349, 166] width 21 height 9
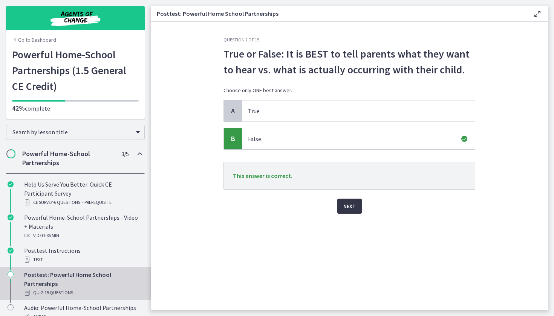
click at [351, 200] on button "Next" at bounding box center [349, 206] width 24 height 15
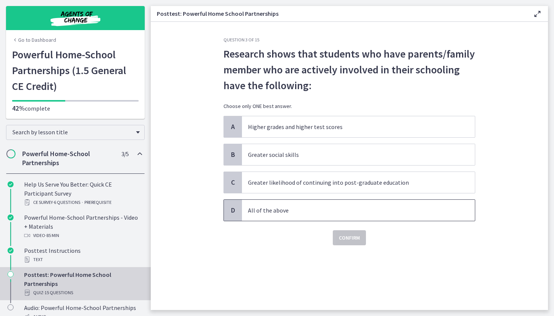
click at [320, 211] on p "All of the above" at bounding box center [351, 210] width 206 height 9
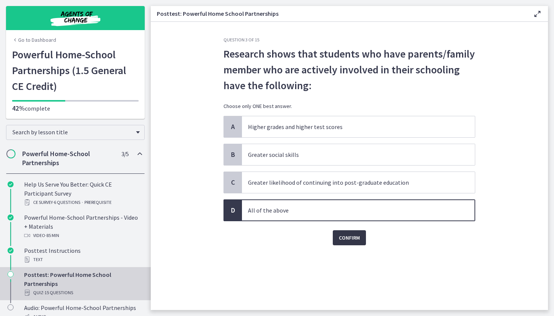
click at [346, 237] on span "Confirm" at bounding box center [349, 237] width 21 height 9
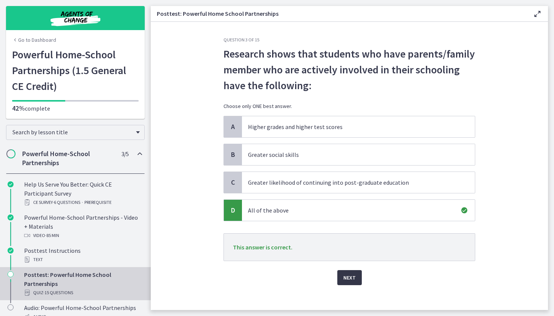
click at [349, 275] on span "Next" at bounding box center [349, 277] width 12 height 9
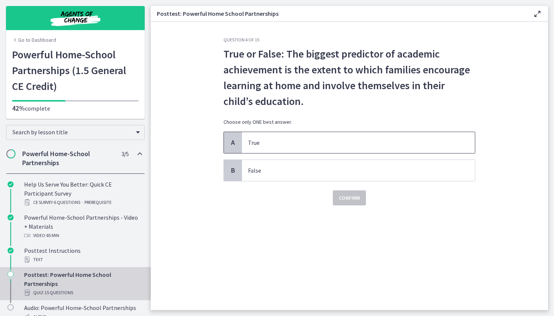
click at [354, 144] on p "True" at bounding box center [351, 142] width 206 height 9
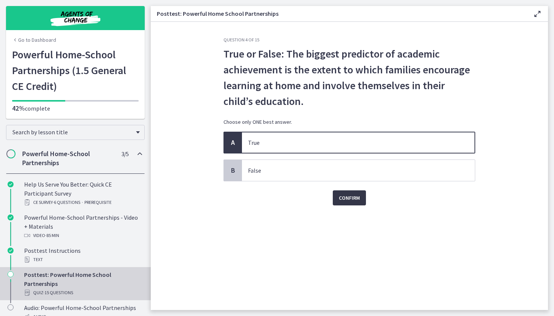
click at [361, 202] on button "Confirm" at bounding box center [349, 198] width 33 height 15
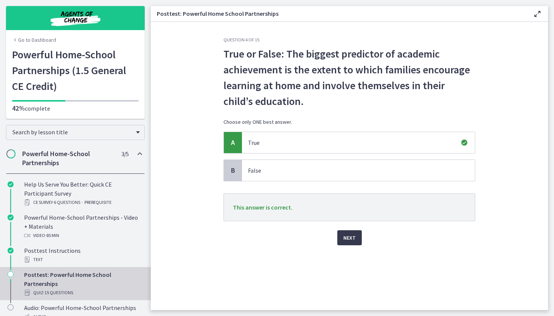
click at [358, 228] on div "Next" at bounding box center [349, 233] width 252 height 24
click at [357, 230] on div "Next" at bounding box center [349, 233] width 252 height 24
click at [353, 235] on span "Next" at bounding box center [349, 237] width 12 height 9
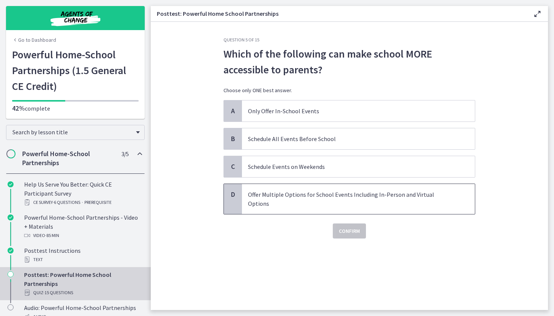
click at [339, 202] on span "Offer Multiple Options for School Events Including In-Person and Virtual Options" at bounding box center [358, 199] width 233 height 30
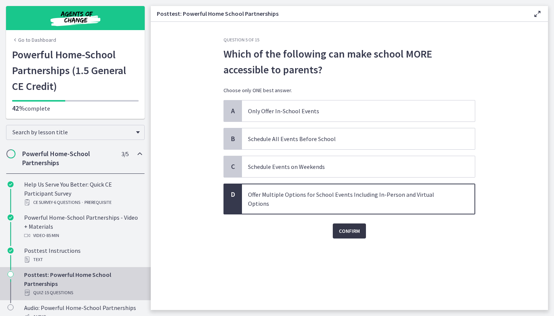
click at [354, 227] on button "Confirm" at bounding box center [349, 231] width 33 height 15
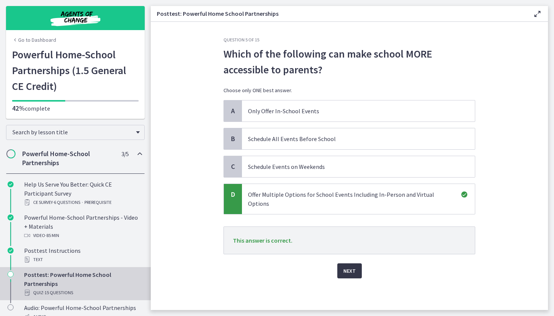
click at [349, 267] on span "Next" at bounding box center [349, 271] width 12 height 9
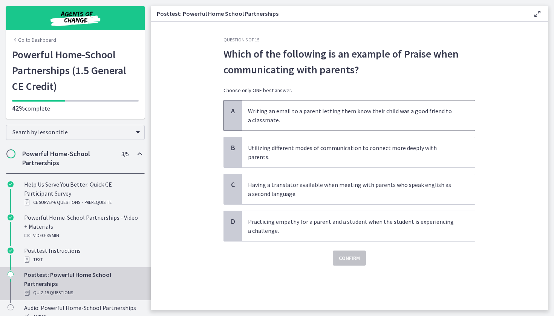
click at [343, 127] on span "Writing an email to a parent letting them know their child was a good friend to…" at bounding box center [358, 116] width 233 height 30
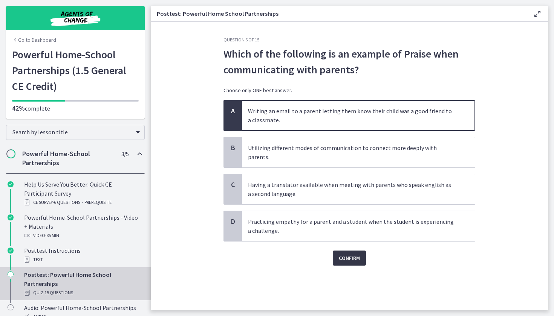
click at [352, 254] on span "Confirm" at bounding box center [349, 258] width 21 height 9
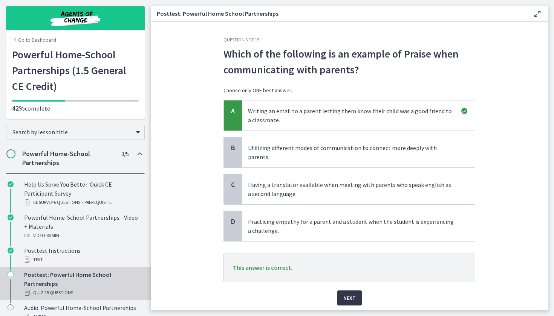
click at [354, 294] on span "Next" at bounding box center [349, 298] width 12 height 9
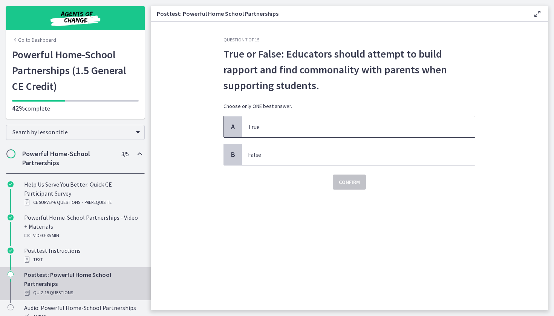
click at [356, 133] on span "True" at bounding box center [358, 126] width 233 height 21
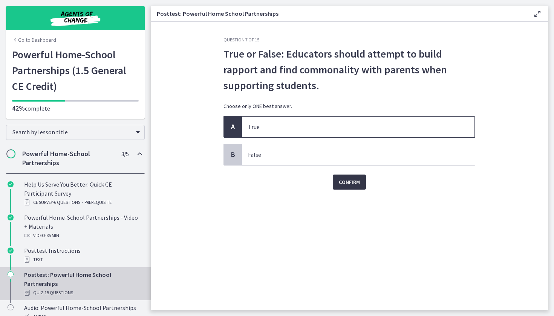
click at [360, 182] on span "Confirm" at bounding box center [349, 182] width 21 height 9
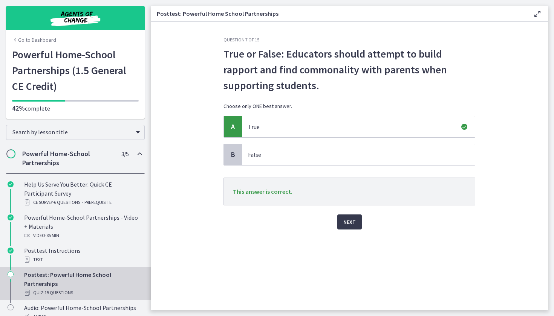
click at [362, 221] on div "Next" at bounding box center [349, 218] width 252 height 24
click at [356, 221] on button "Next" at bounding box center [349, 222] width 24 height 15
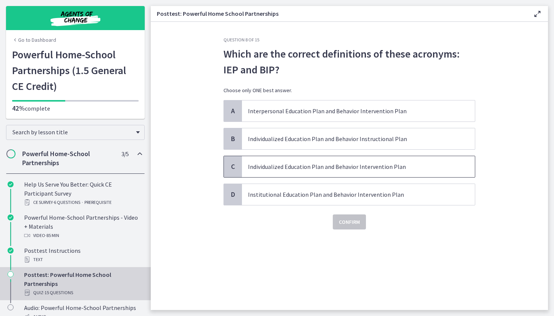
click at [345, 175] on span "Individualized Education Plan and Behavior Intervention Plan" at bounding box center [358, 166] width 233 height 21
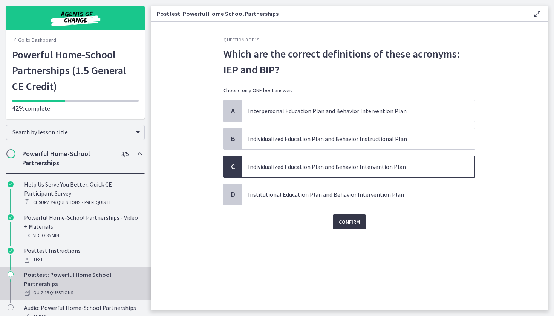
click at [348, 222] on span "Confirm" at bounding box center [349, 222] width 21 height 9
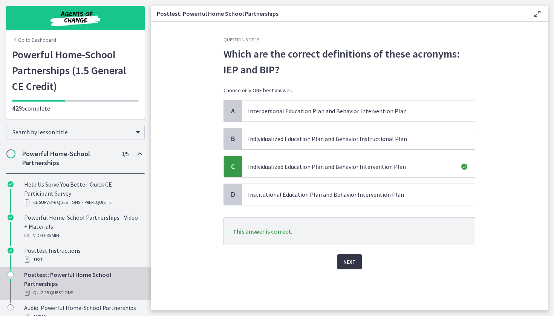
click at [354, 259] on span "Next" at bounding box center [349, 262] width 12 height 9
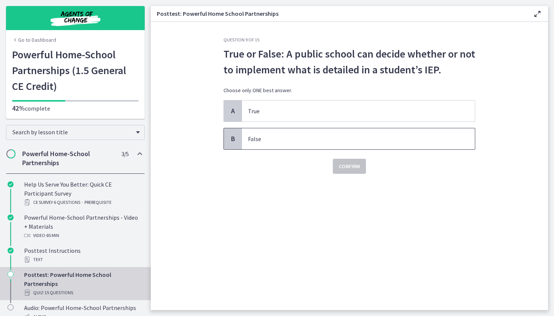
click at [332, 139] on p "False" at bounding box center [351, 138] width 206 height 9
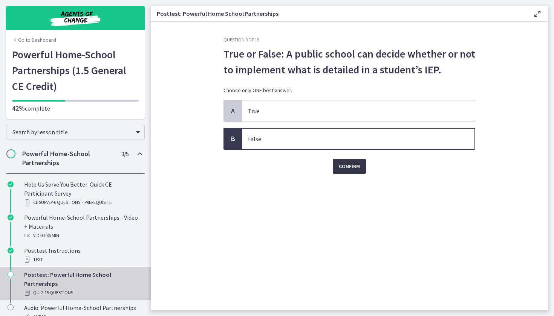
click at [351, 165] on span "Confirm" at bounding box center [349, 166] width 21 height 9
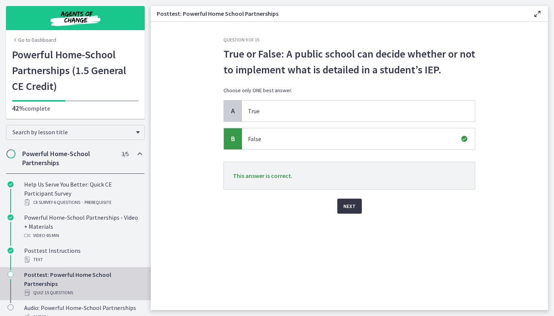
click at [360, 210] on button "Next" at bounding box center [349, 206] width 24 height 15
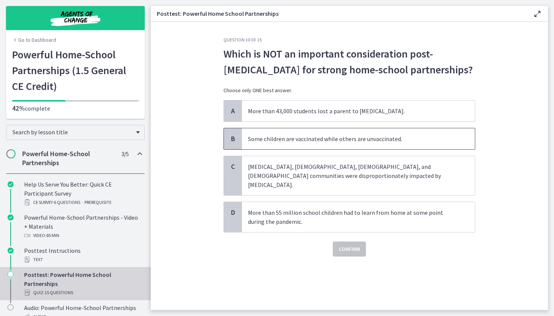
click at [348, 140] on p "Some children are vaccinated while others are unvaccinated." at bounding box center [351, 138] width 206 height 9
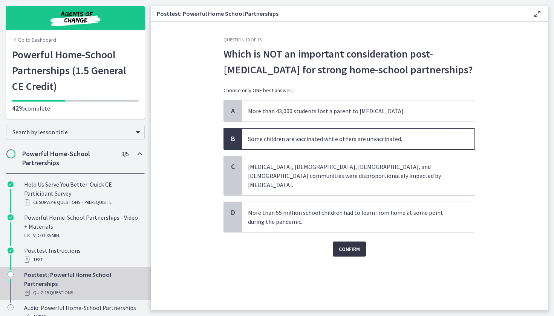
click at [355, 242] on button "Confirm" at bounding box center [349, 249] width 33 height 15
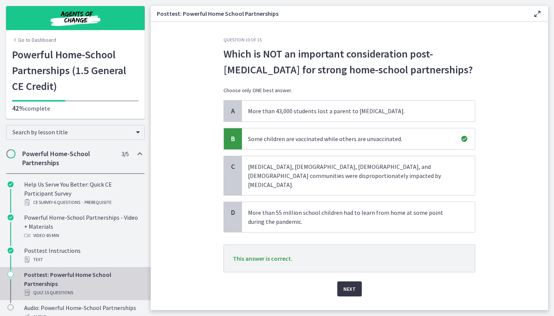
click at [353, 282] on button "Next" at bounding box center [349, 289] width 24 height 15
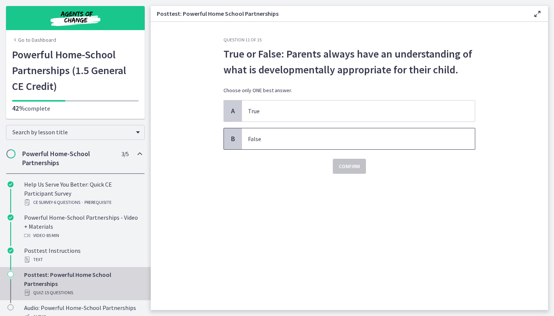
click at [351, 140] on p "False" at bounding box center [351, 138] width 206 height 9
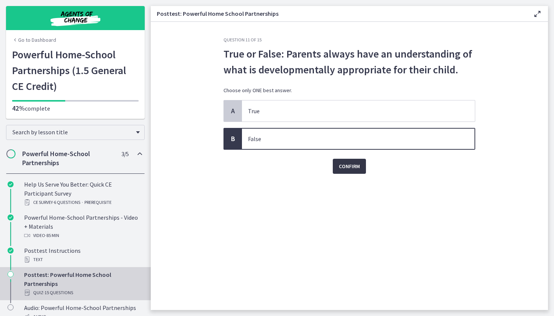
click at [351, 166] on span "Confirm" at bounding box center [349, 166] width 21 height 9
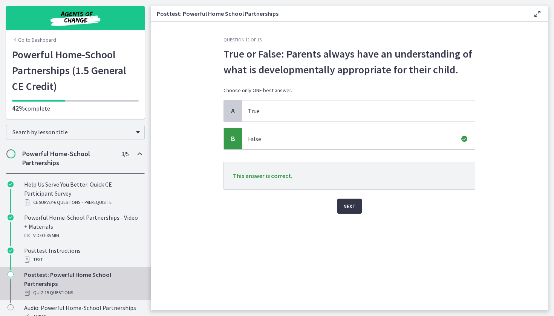
click at [356, 208] on button "Next" at bounding box center [349, 206] width 24 height 15
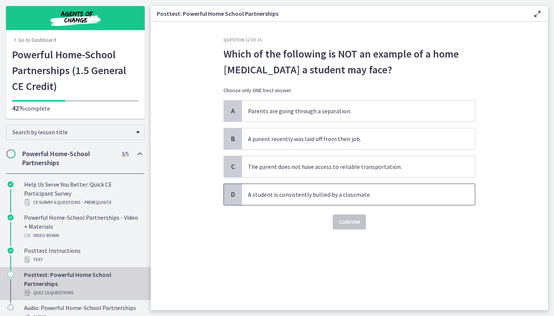
click at [374, 193] on p "A student is consistently bullied by a classmate." at bounding box center [351, 194] width 206 height 9
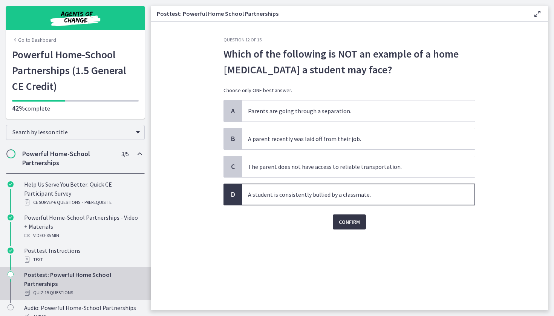
click at [352, 219] on span "Confirm" at bounding box center [349, 222] width 21 height 9
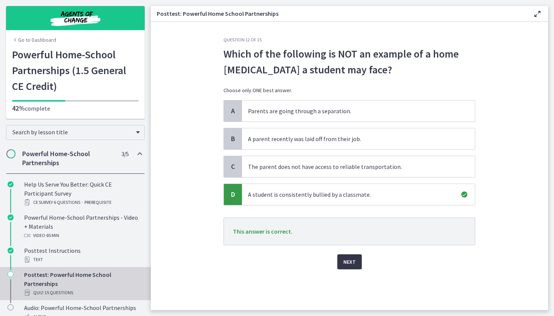
click at [351, 262] on span "Next" at bounding box center [349, 262] width 12 height 9
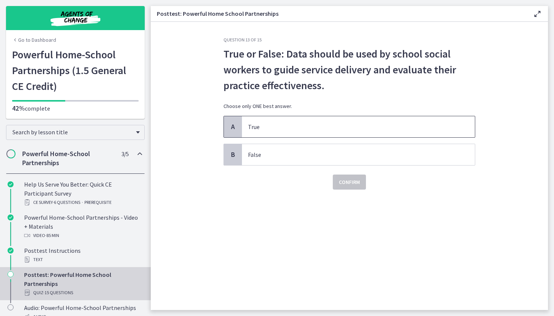
click at [317, 127] on p "True" at bounding box center [351, 126] width 206 height 9
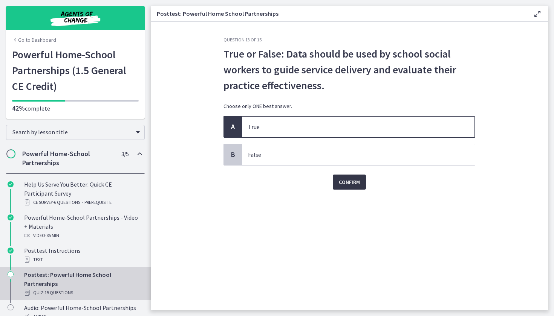
click at [348, 182] on span "Confirm" at bounding box center [349, 182] width 21 height 9
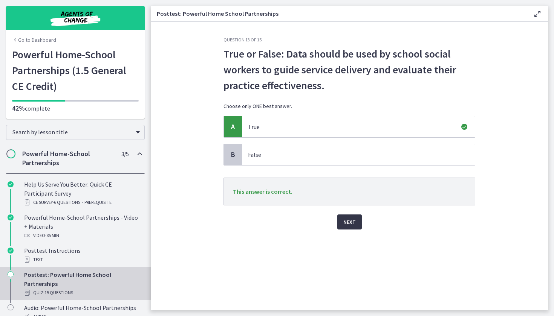
click at [355, 221] on span "Next" at bounding box center [349, 222] width 12 height 9
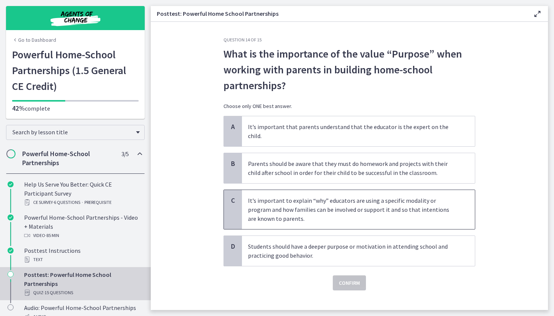
click at [337, 208] on p "It’s important to explain “why” educators are using a specific modality or prog…" at bounding box center [351, 209] width 206 height 27
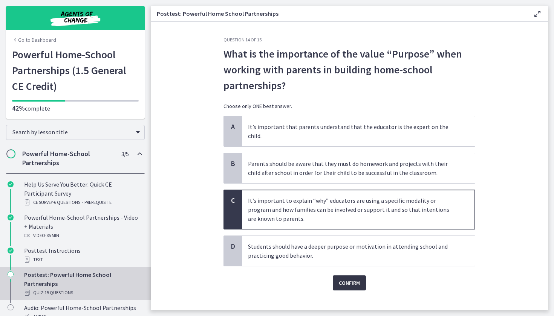
click at [350, 279] on span "Confirm" at bounding box center [349, 283] width 21 height 9
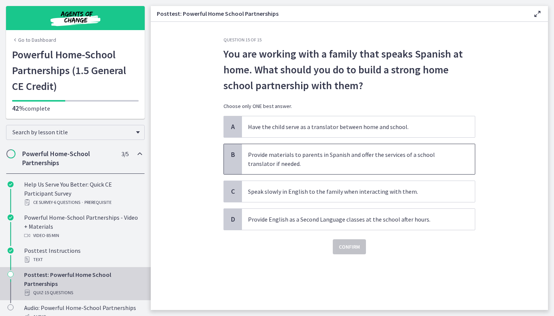
click at [341, 168] on p "Provide materials to parents in Spanish and offer the services of a school tran…" at bounding box center [351, 159] width 206 height 18
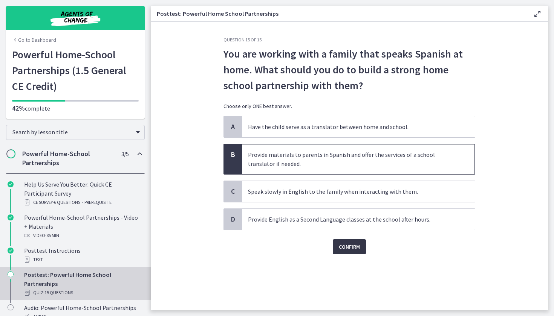
click at [353, 250] on span "Confirm" at bounding box center [349, 247] width 21 height 9
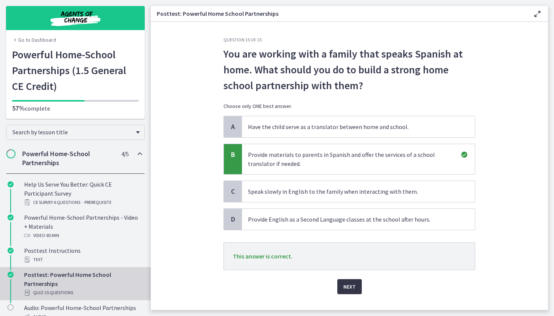
click at [351, 291] on span "Next" at bounding box center [349, 286] width 12 height 9
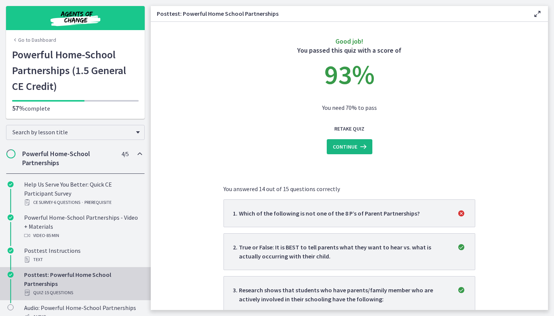
click at [354, 153] on button "Continue" at bounding box center [349, 146] width 46 height 15
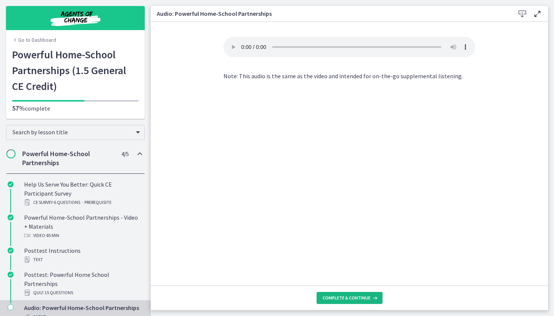
click at [344, 296] on span "Complete & continue" at bounding box center [346, 298] width 48 height 6
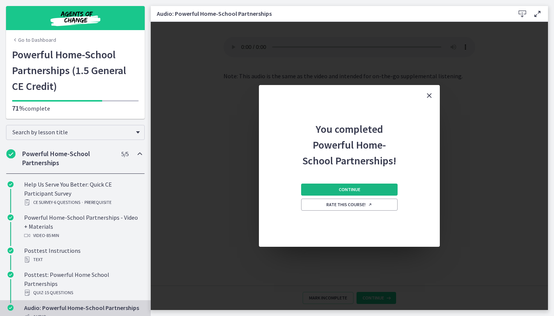
click at [363, 190] on button "Continue" at bounding box center [349, 190] width 96 height 12
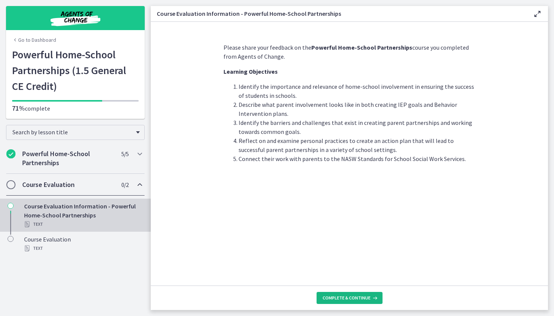
click at [345, 295] on span "Complete & continue" at bounding box center [346, 298] width 48 height 6
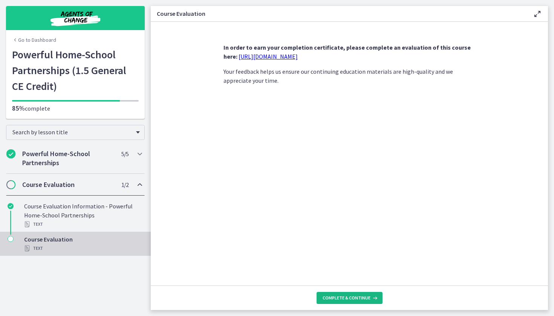
click at [333, 297] on span "Complete & continue" at bounding box center [346, 298] width 48 height 6
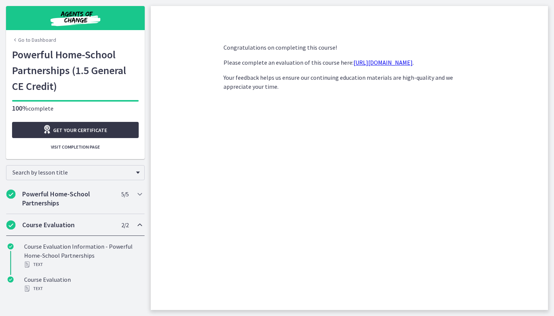
click at [124, 134] on link "Get your certificate" at bounding box center [75, 130] width 127 height 16
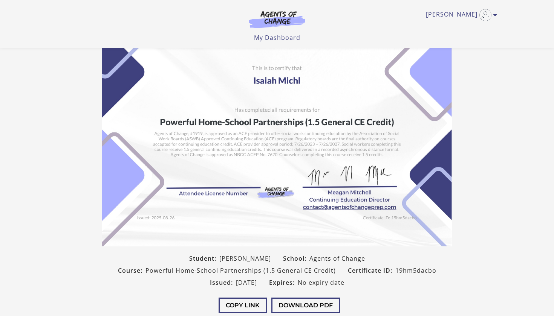
scroll to position [35, 0]
click at [308, 306] on button "Download PDF" at bounding box center [305, 305] width 69 height 15
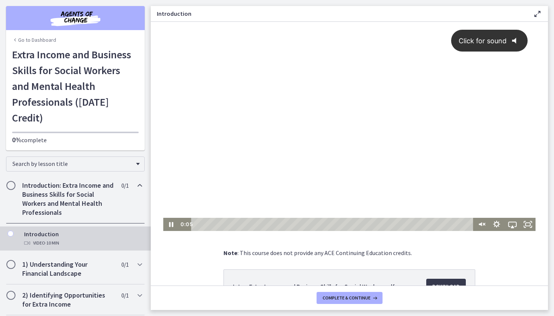
click at [475, 47] on button "Click for sound @keyframes VOLUME_SMALL_WAVE_FLASH { 0% { opacity: 0; } 33% { o…" at bounding box center [489, 41] width 76 height 22
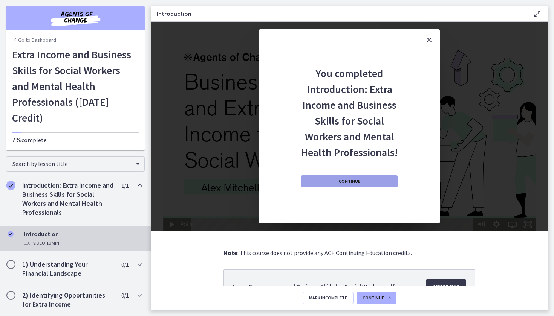
click at [342, 178] on button "Continue" at bounding box center [349, 181] width 96 height 12
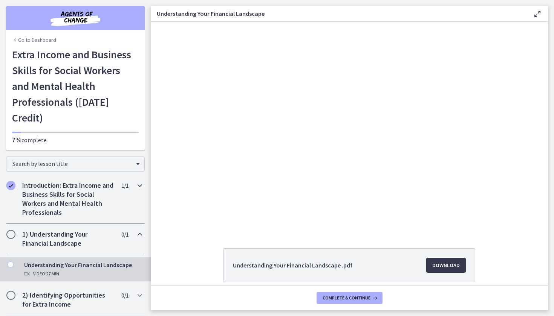
click at [70, 191] on h2 "Introduction: Extra Income and Business Skills for Social Workers and Mental He…" at bounding box center [68, 199] width 92 height 36
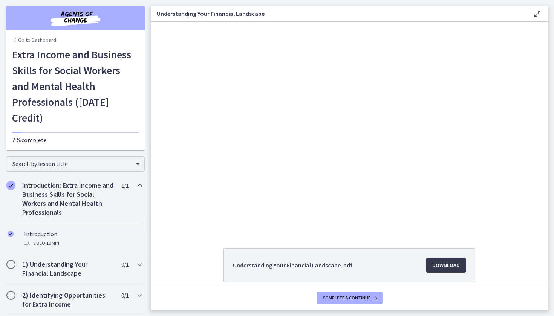
click at [199, 0] on main "Understanding Your Financial Landscape Enable fullscreen Understanding Your Fin…" at bounding box center [352, 158] width 403 height 316
click at [329, 153] on div at bounding box center [349, 126] width 372 height 209
